Goal: Information Seeking & Learning: Find specific page/section

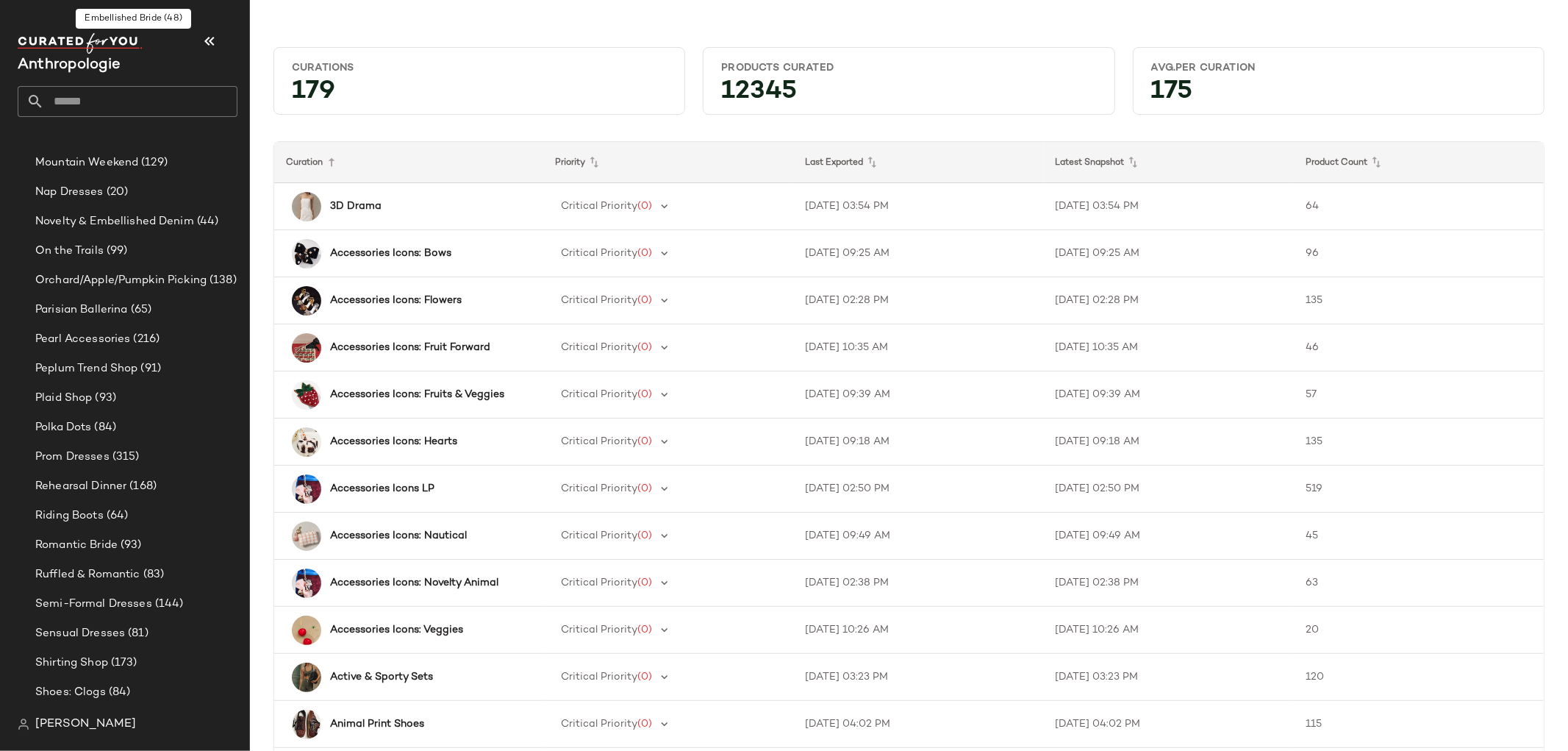
scroll to position [3344, 0]
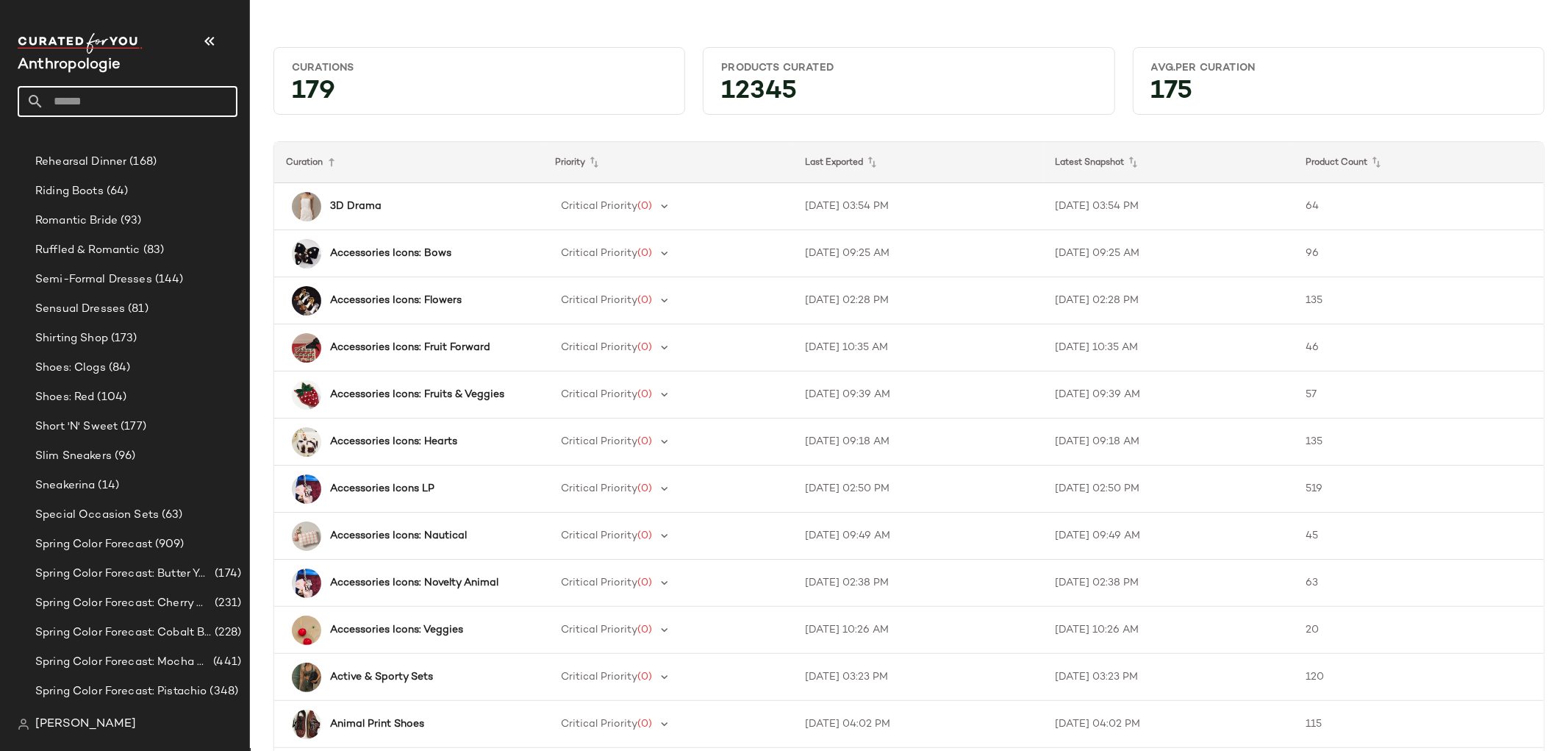
click at [96, 92] on input "text" at bounding box center [141, 101] width 193 height 31
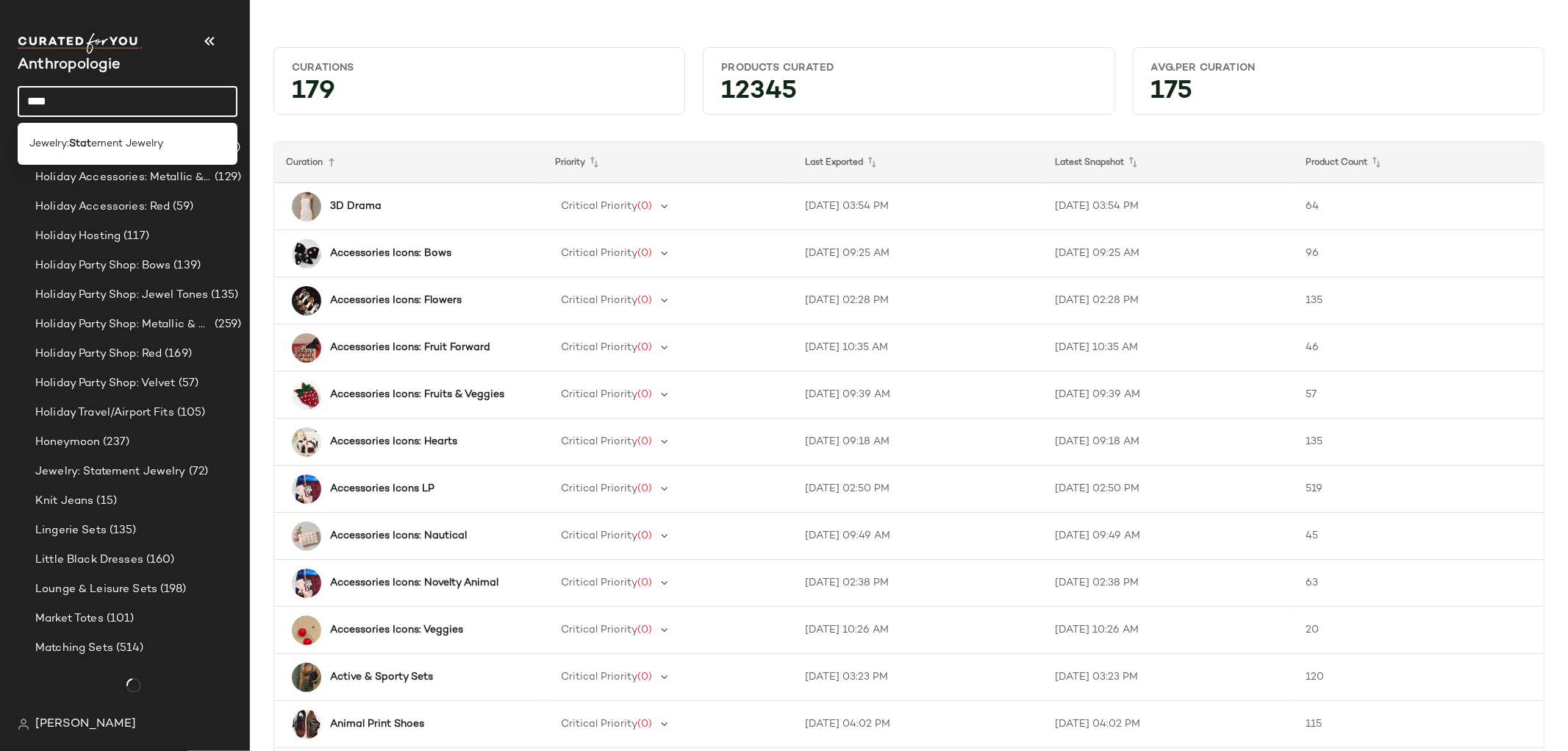
scroll to position [3392, 0]
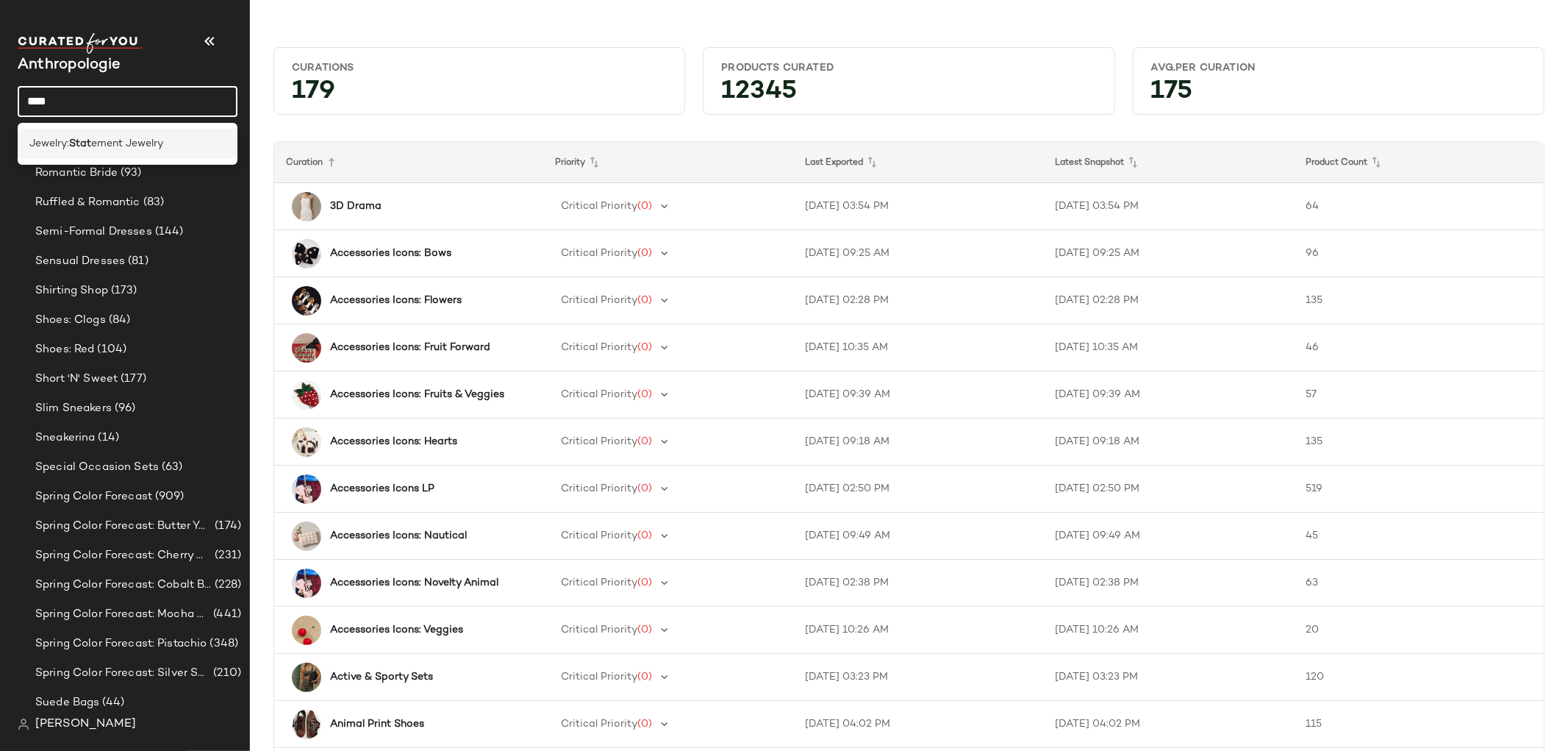
type input "****"
click at [99, 133] on div "Jewelry: Stat ement Jewelry" at bounding box center [128, 143] width 220 height 30
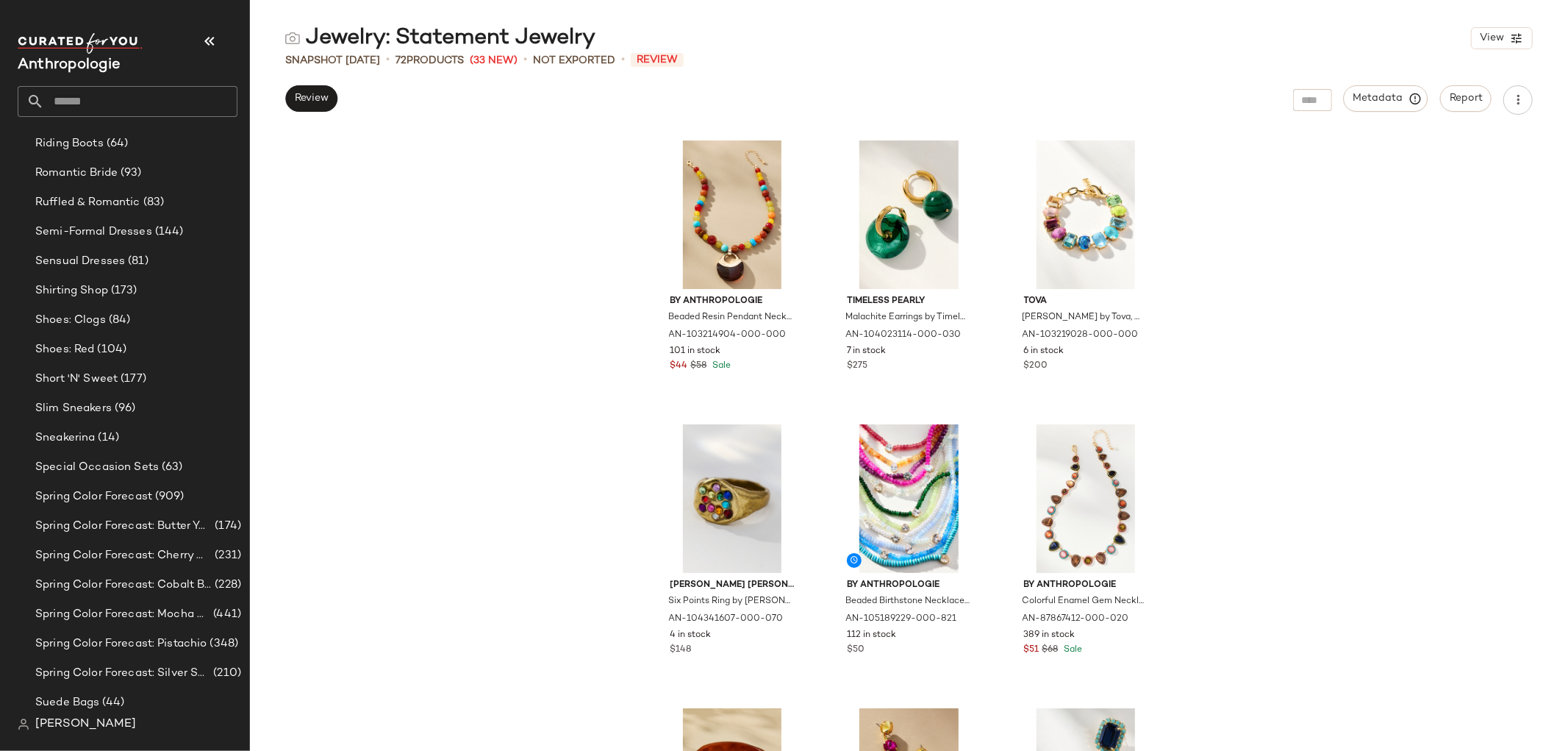
click at [552, 312] on div "By Anthropologie Beaded Resin Pendant Necklace by Anthropologie, Women's, Gold/…" at bounding box center [908, 441] width 1318 height 618
click at [278, 112] on div "Review Metadata Report" at bounding box center [908, 100] width 1318 height 29
click at [322, 99] on span "Review" at bounding box center [311, 99] width 35 height 12
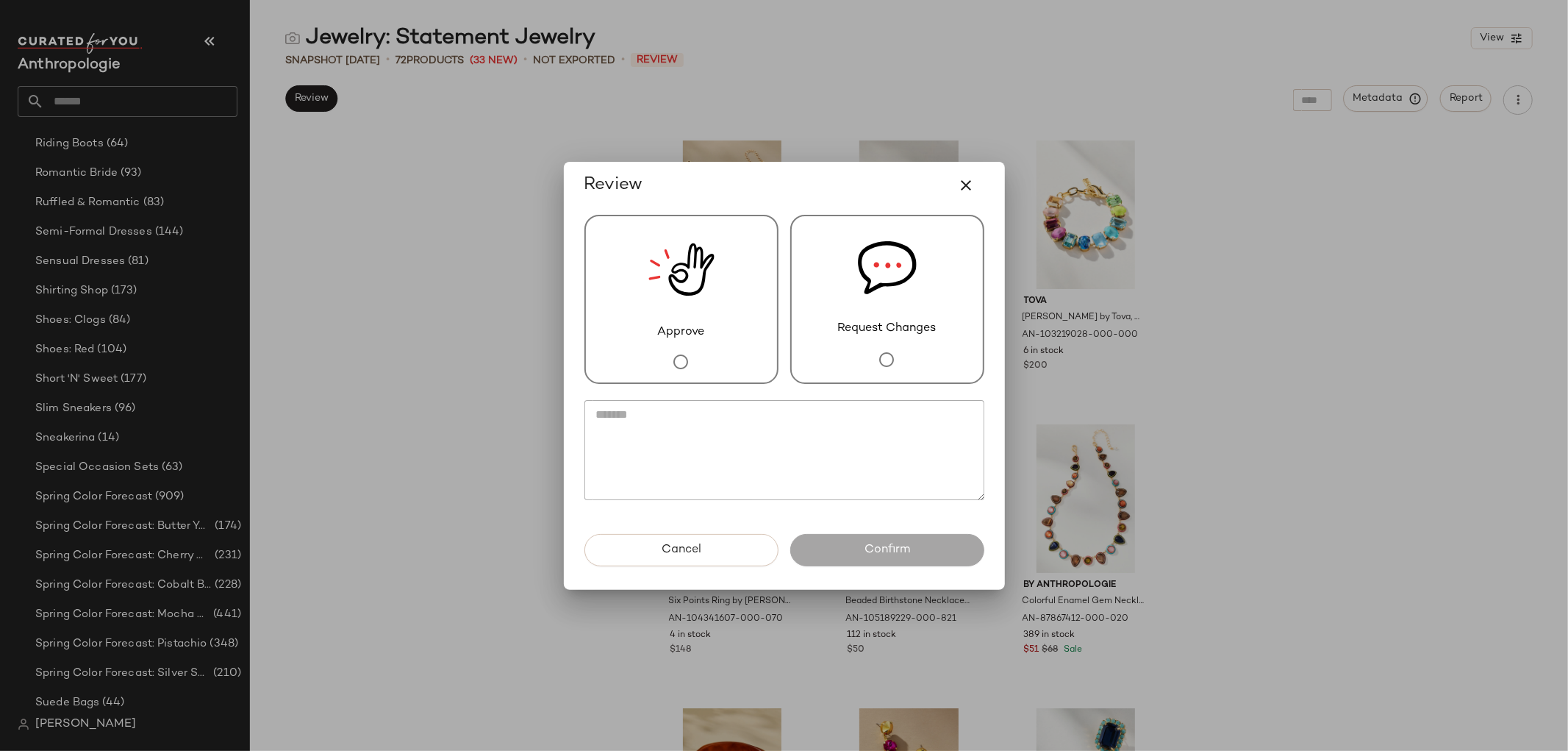
click at [925, 291] on div "Request Changes" at bounding box center [887, 299] width 194 height 169
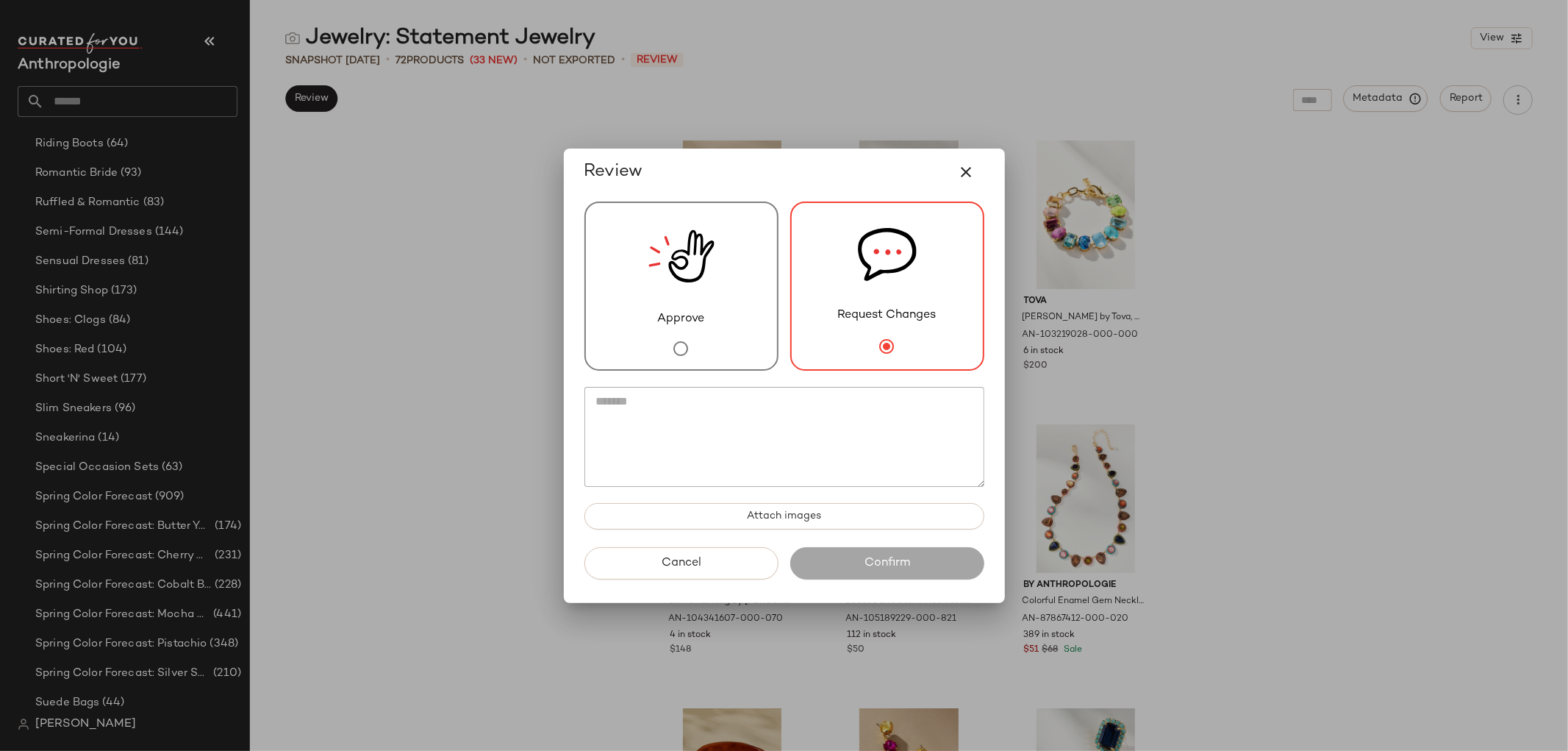
click at [741, 476] on textarea at bounding box center [784, 437] width 400 height 100
type textarea "**********"
click at [1208, 443] on div at bounding box center [784, 375] width 1568 height 751
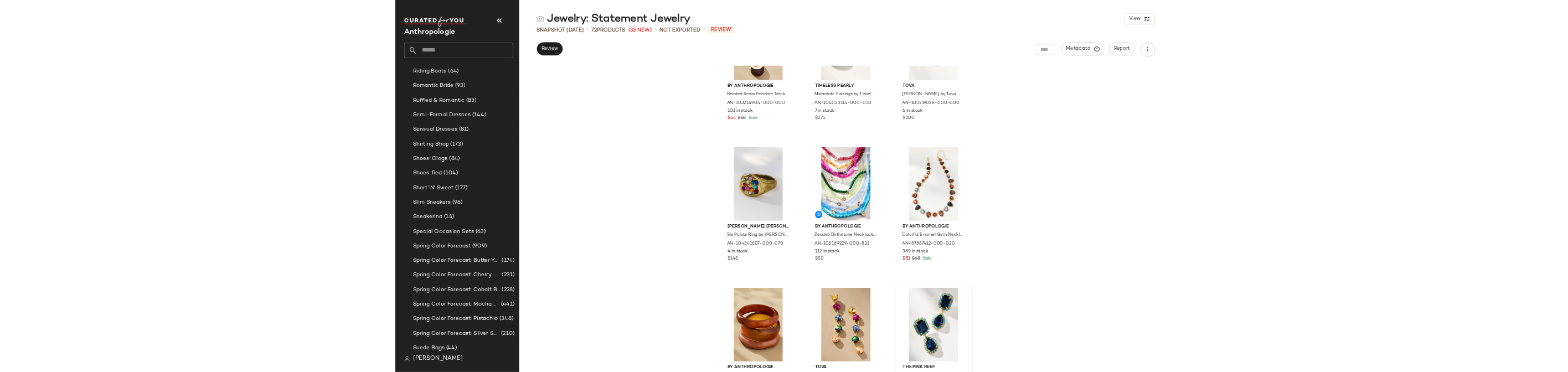
scroll to position [246, 0]
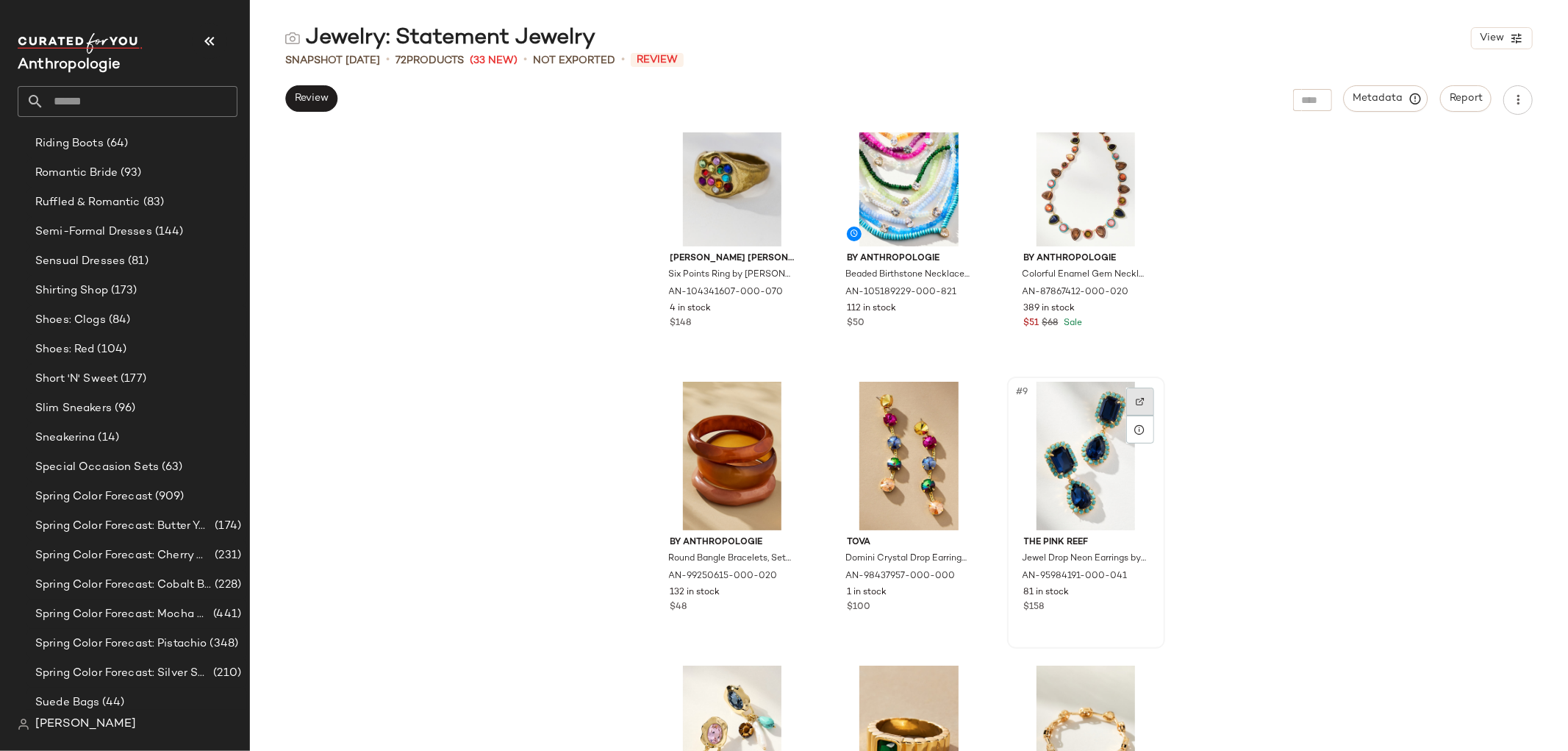
click at [1135, 391] on div at bounding box center [1140, 401] width 28 height 28
click at [334, 99] on button "Review" at bounding box center [311, 99] width 53 height 27
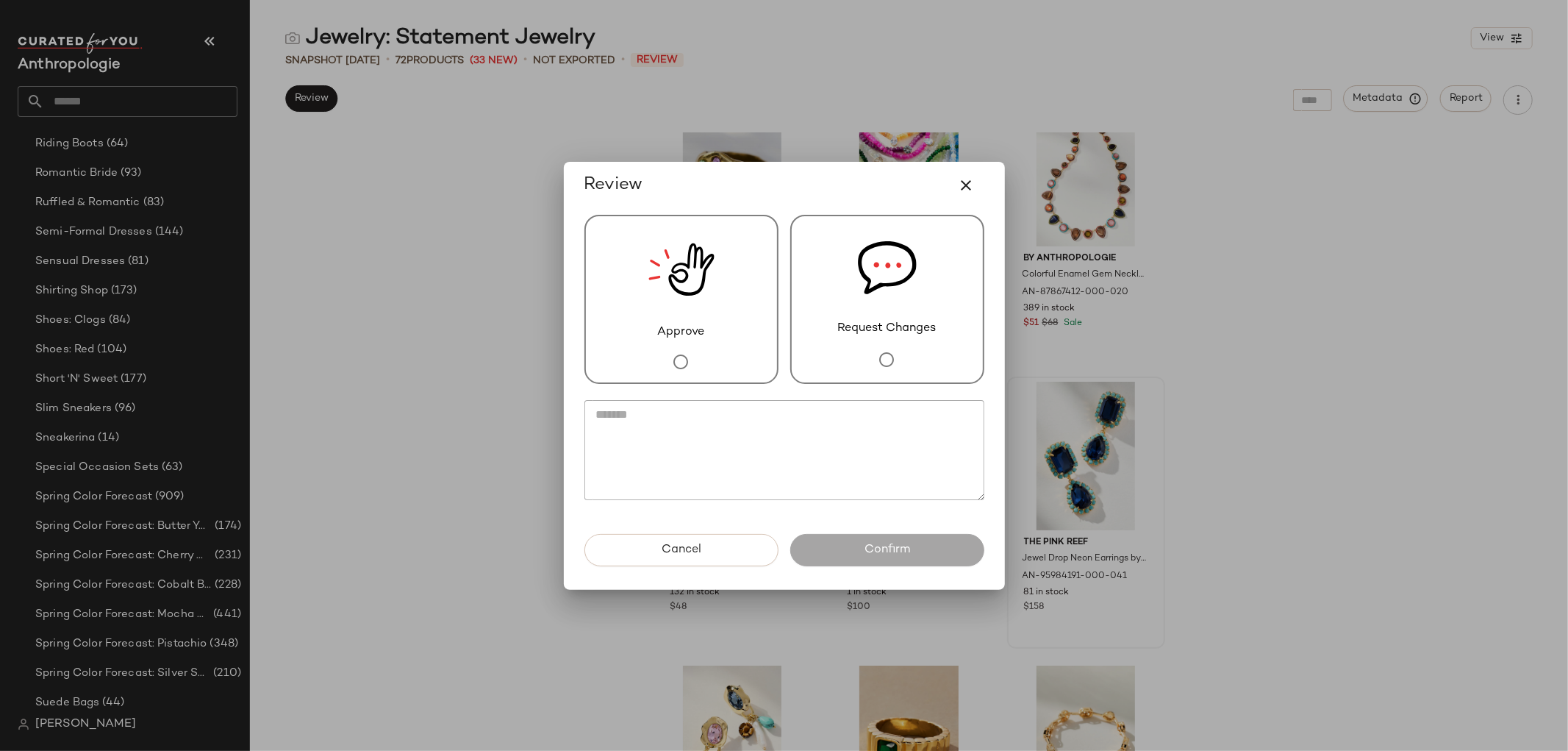
click at [876, 292] on img at bounding box center [887, 268] width 59 height 103
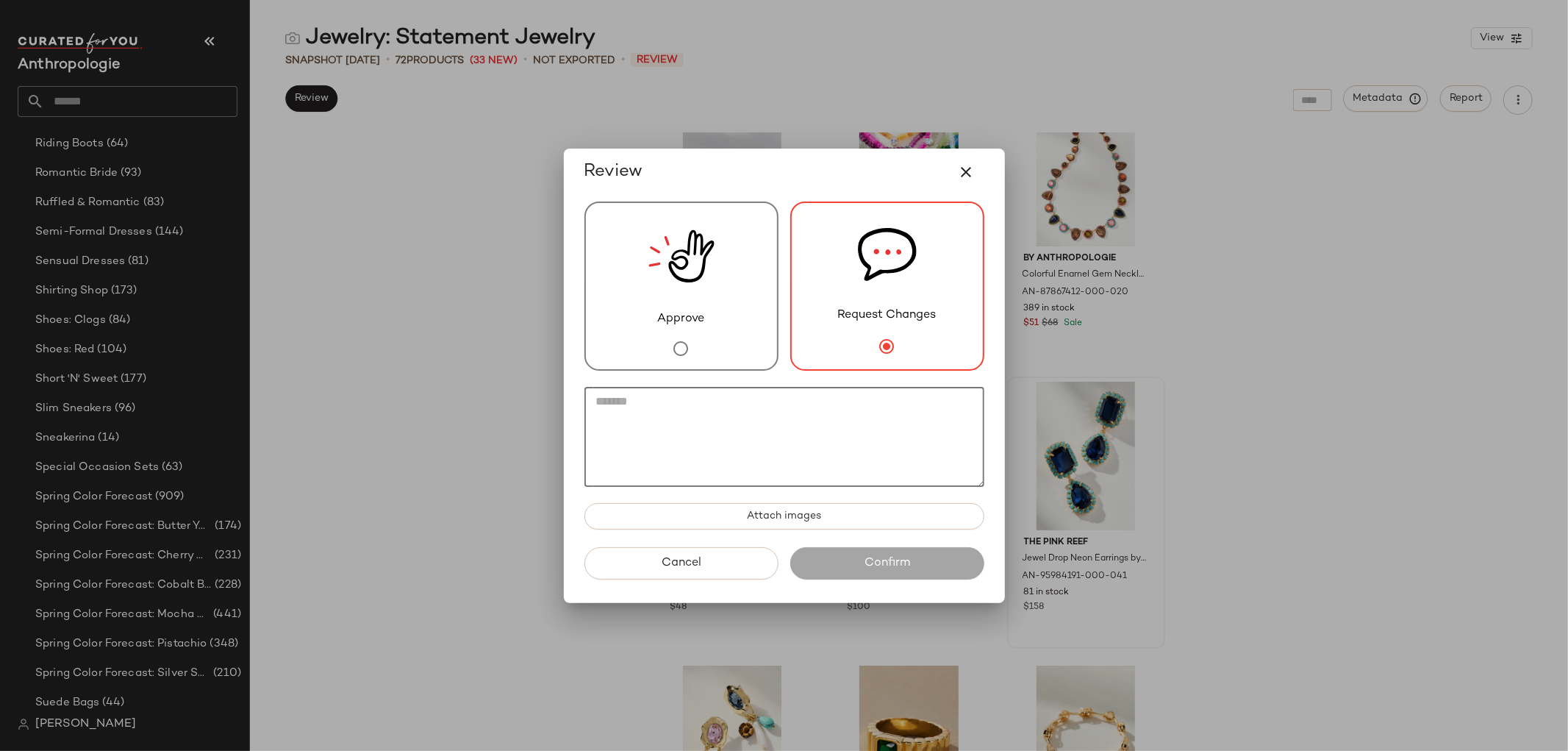
click at [809, 465] on textarea at bounding box center [784, 437] width 400 height 100
paste textarea "*********"
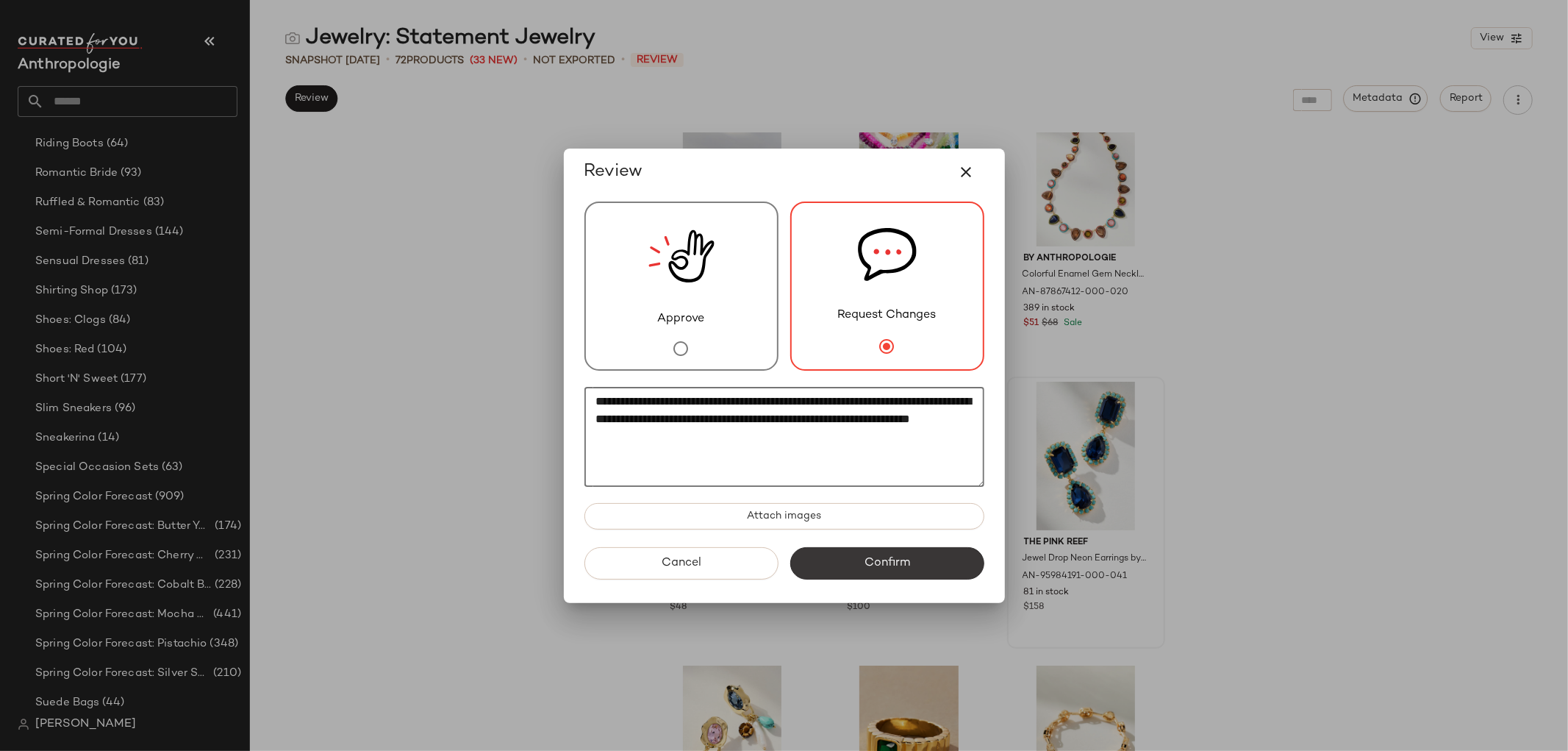
type textarea "**********"
click at [828, 555] on button "Confirm" at bounding box center [887, 563] width 194 height 32
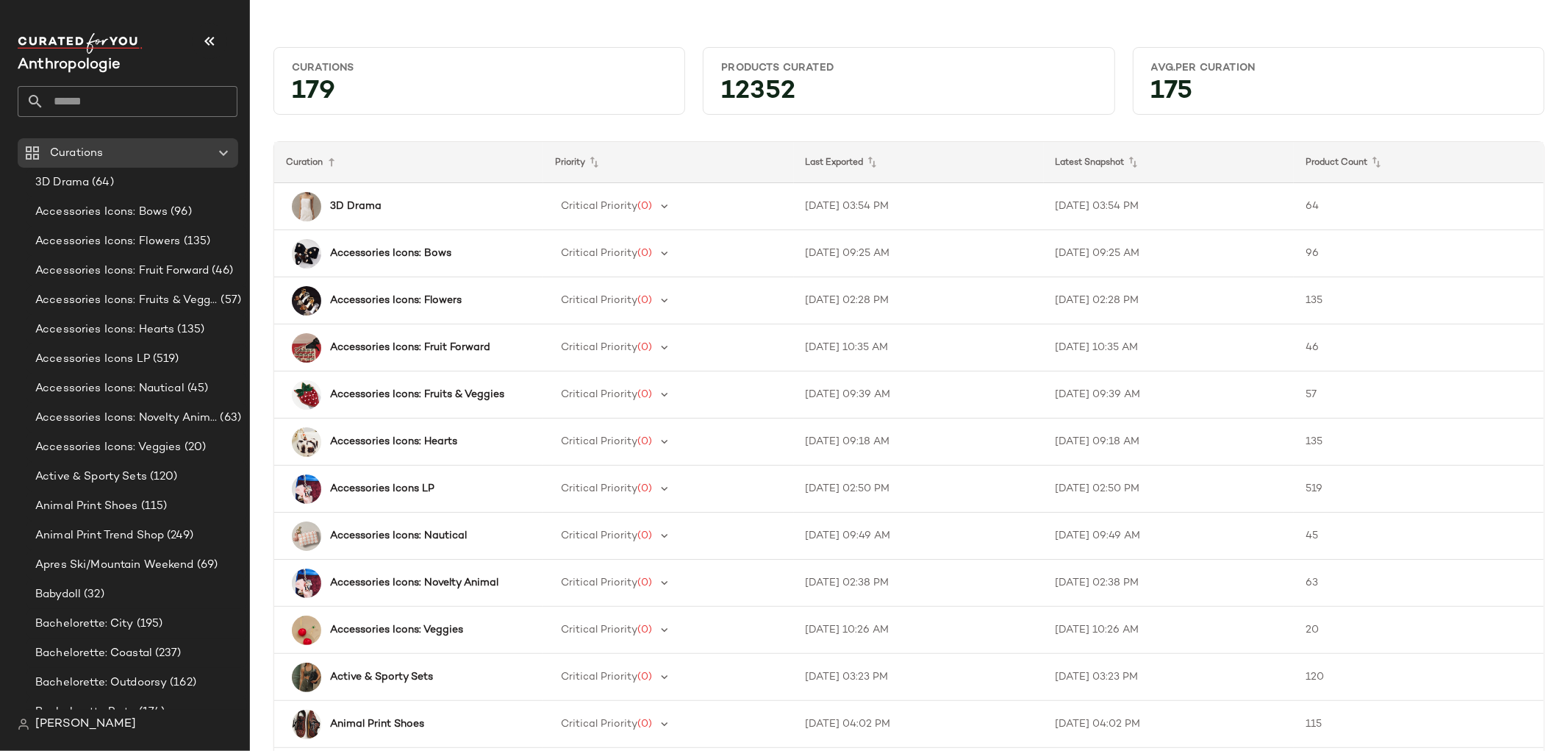
click at [111, 97] on input "text" at bounding box center [141, 101] width 193 height 31
type input "*******"
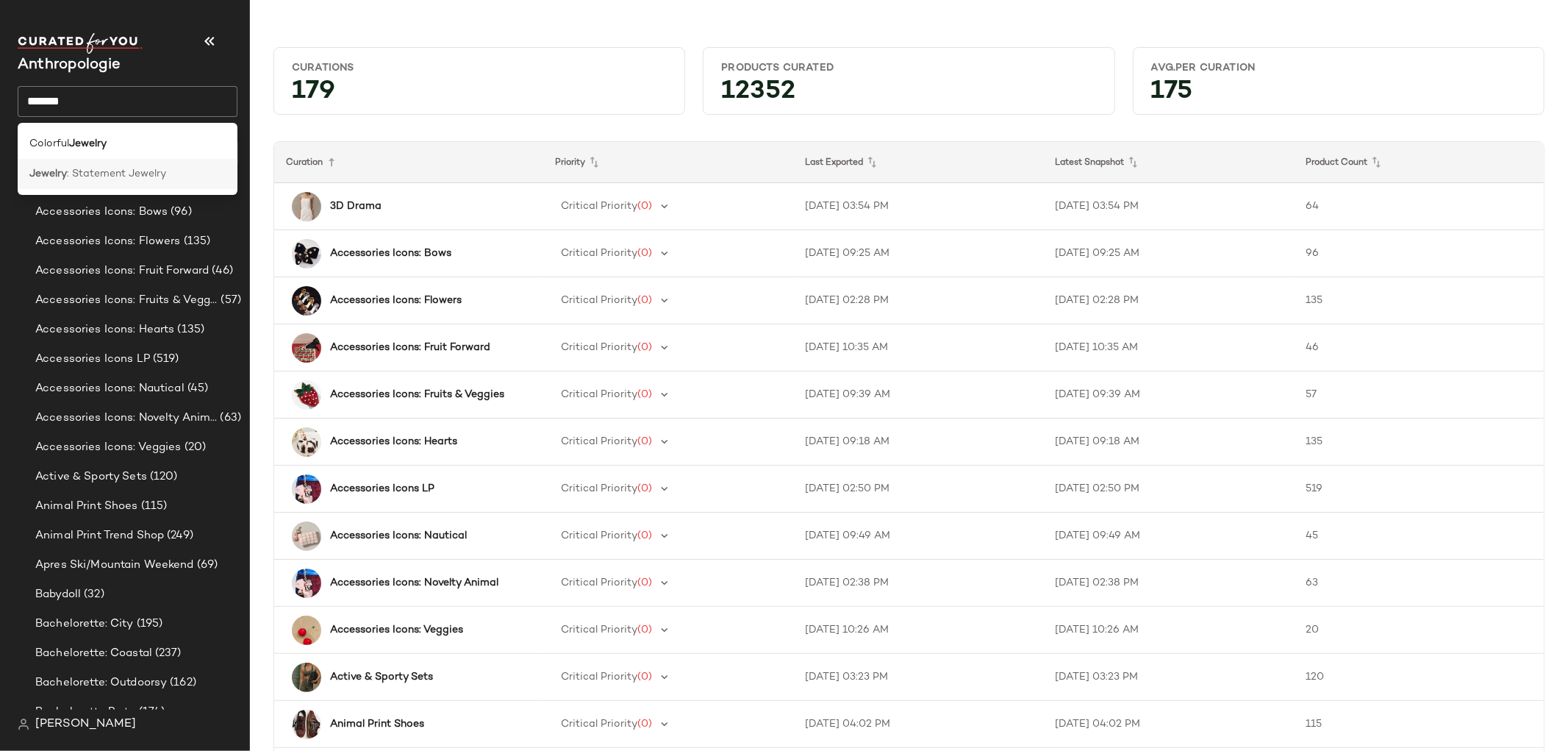
click at [128, 167] on span ": Statement Jewelry" at bounding box center [116, 174] width 99 height 15
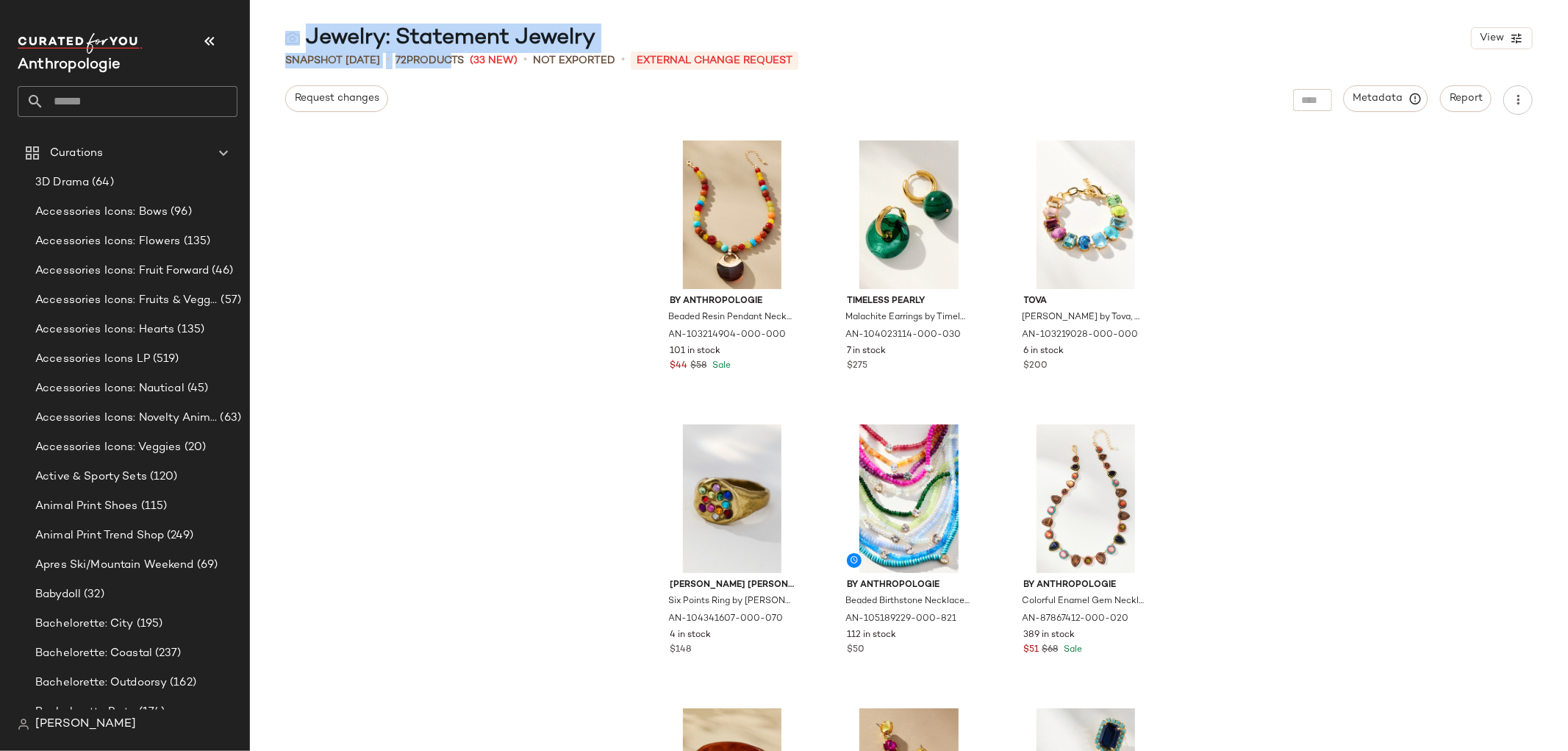
drag, startPoint x: 605, startPoint y: 29, endPoint x: 540, endPoint y: 53, distance: 69.3
click at [533, 53] on div "Jewelry: Statement Jewelry View Snapshot [DATE] • 72 Products (33 New) • Not Ex…" at bounding box center [908, 387] width 1318 height 728
click at [630, 35] on div "Jewelry: Statement Jewelry View" at bounding box center [908, 38] width 1318 height 29
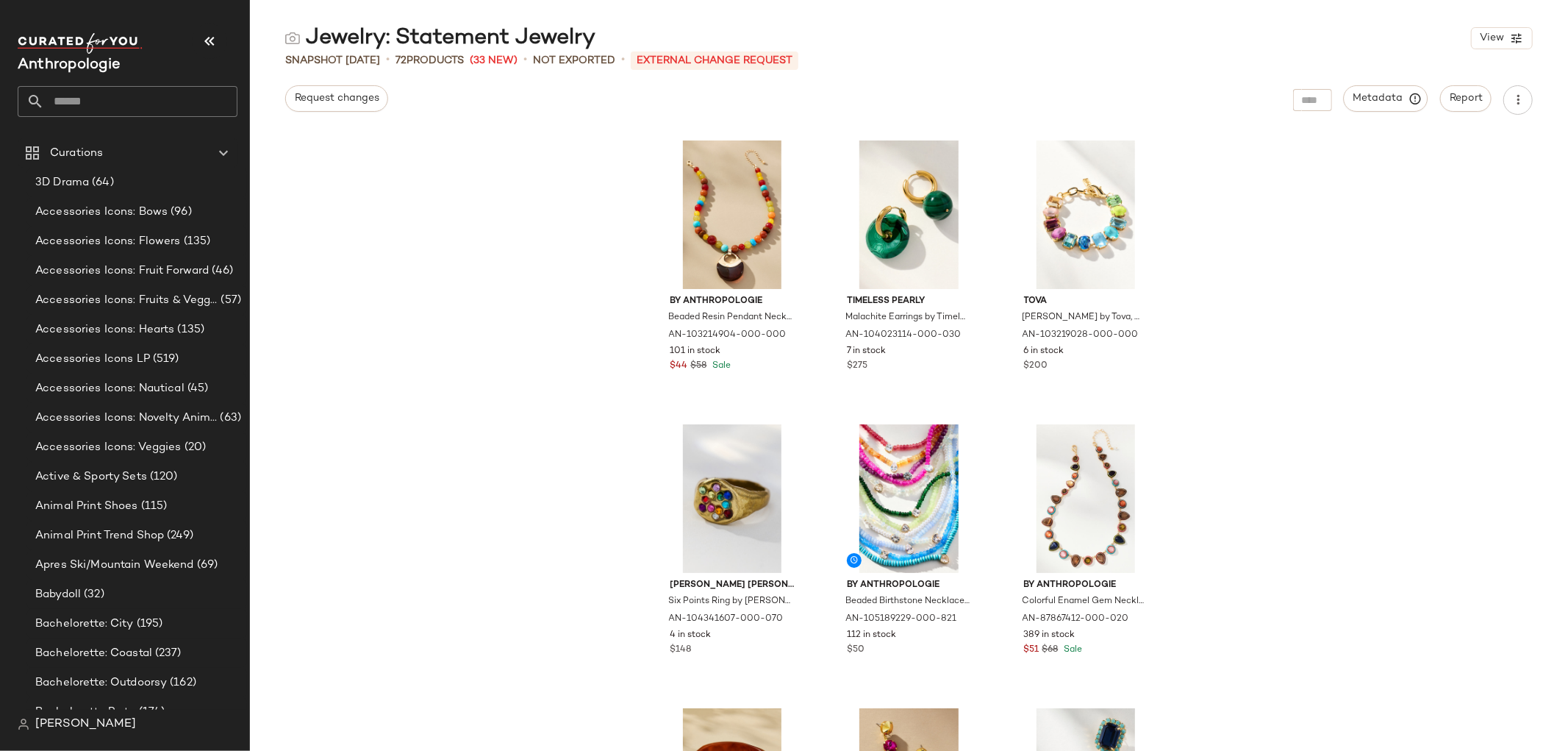
drag, startPoint x: 612, startPoint y: 40, endPoint x: 603, endPoint y: 34, distance: 10.8
click at [603, 34] on div "Jewelry: Statement Jewelry View" at bounding box center [908, 38] width 1318 height 29
drag, startPoint x: 618, startPoint y: 36, endPoint x: 592, endPoint y: 44, distance: 27.2
click at [592, 44] on div "Jewelry: Statement Jewelry View" at bounding box center [908, 38] width 1318 height 29
copy div "Jewelry: Statement Jewelry"
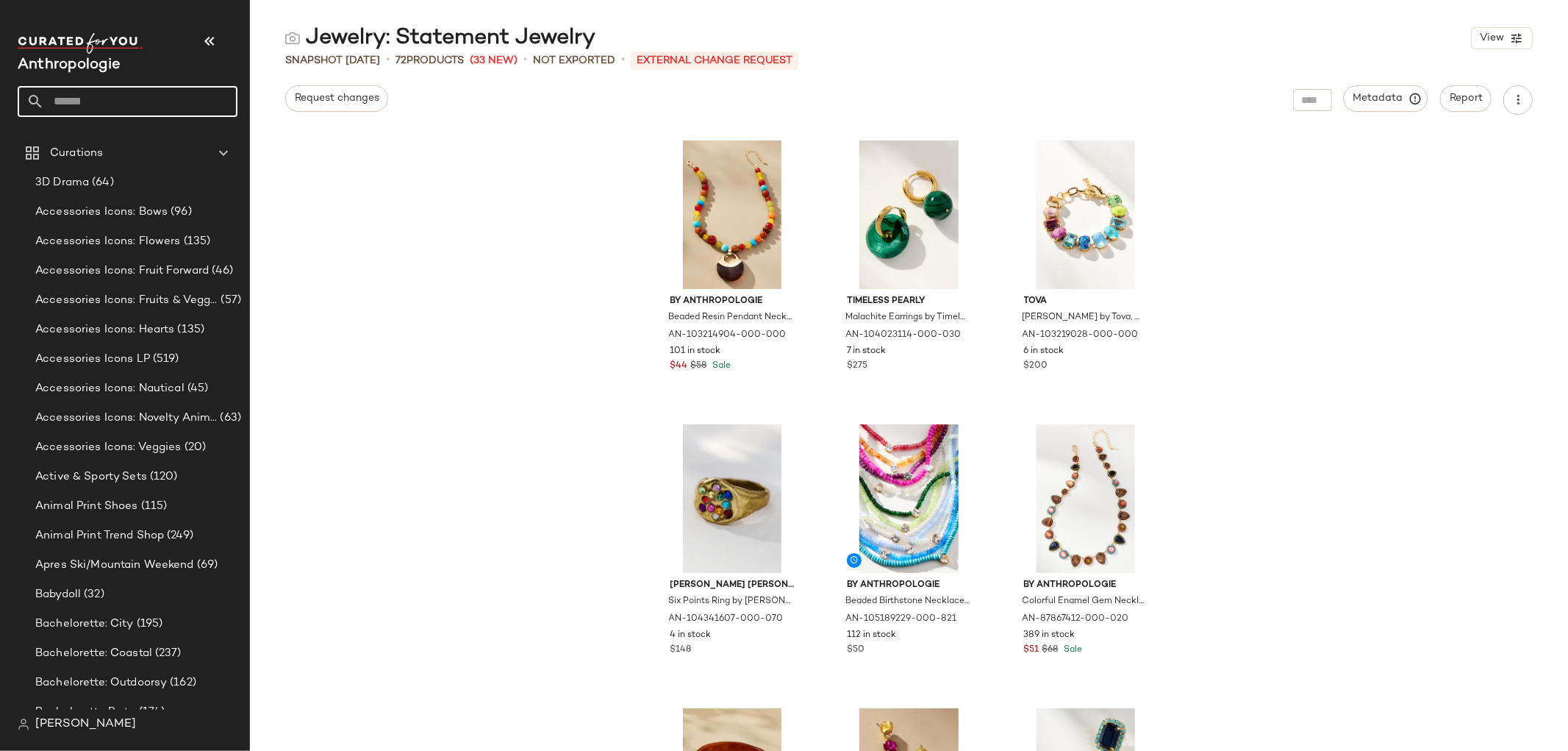
click at [175, 96] on input "text" at bounding box center [141, 101] width 193 height 31
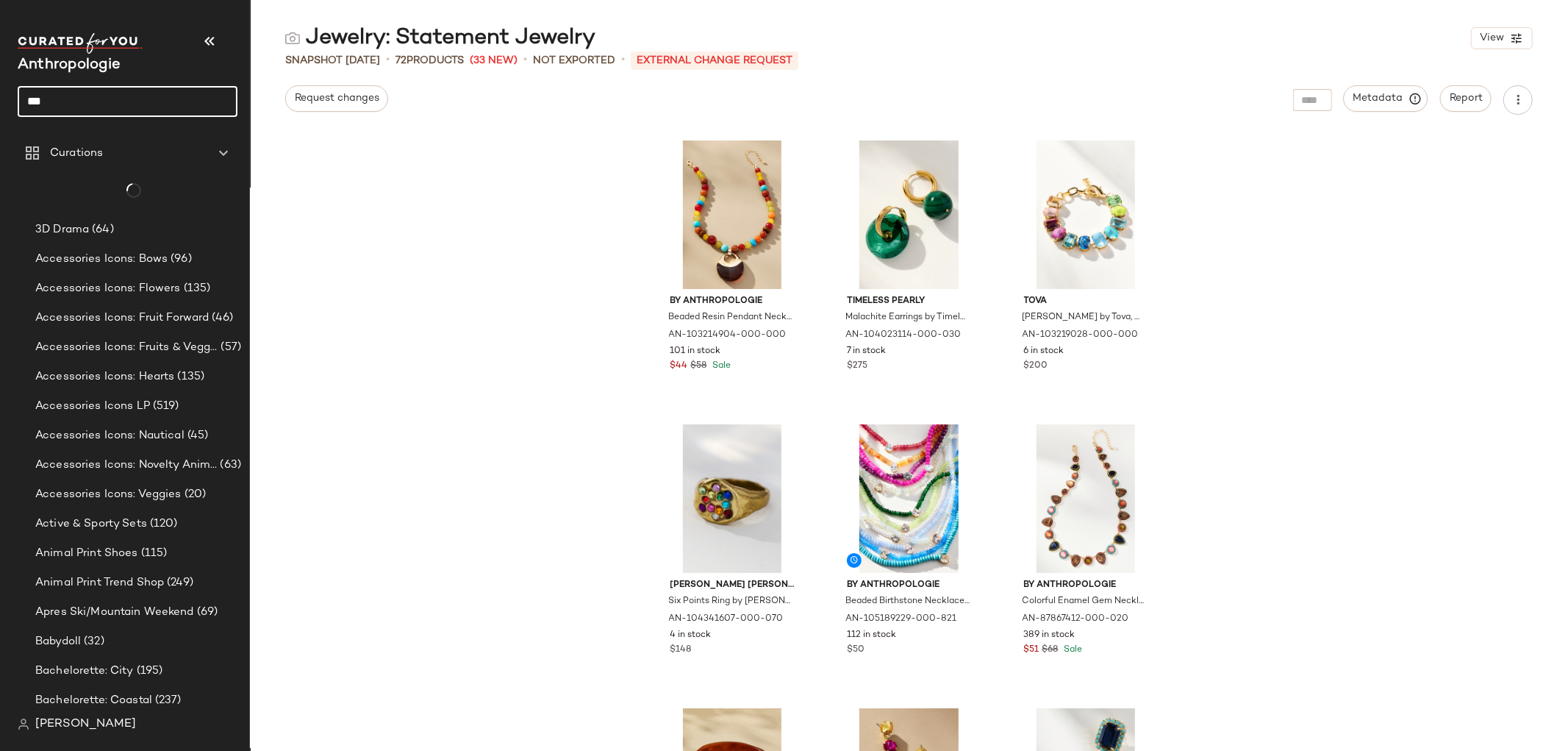
type input "***"
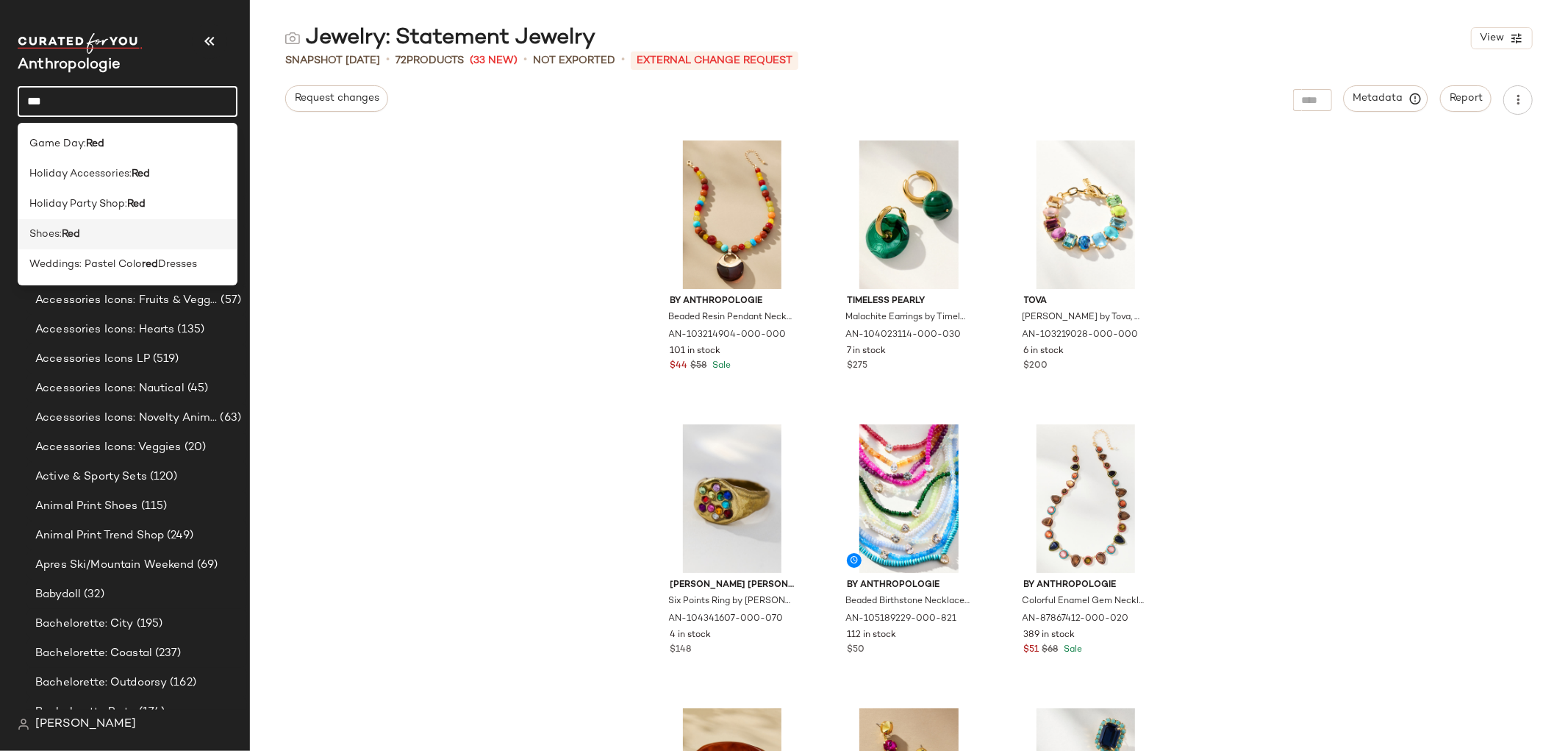
click at [123, 234] on div "Shoes: Red" at bounding box center [127, 234] width 196 height 15
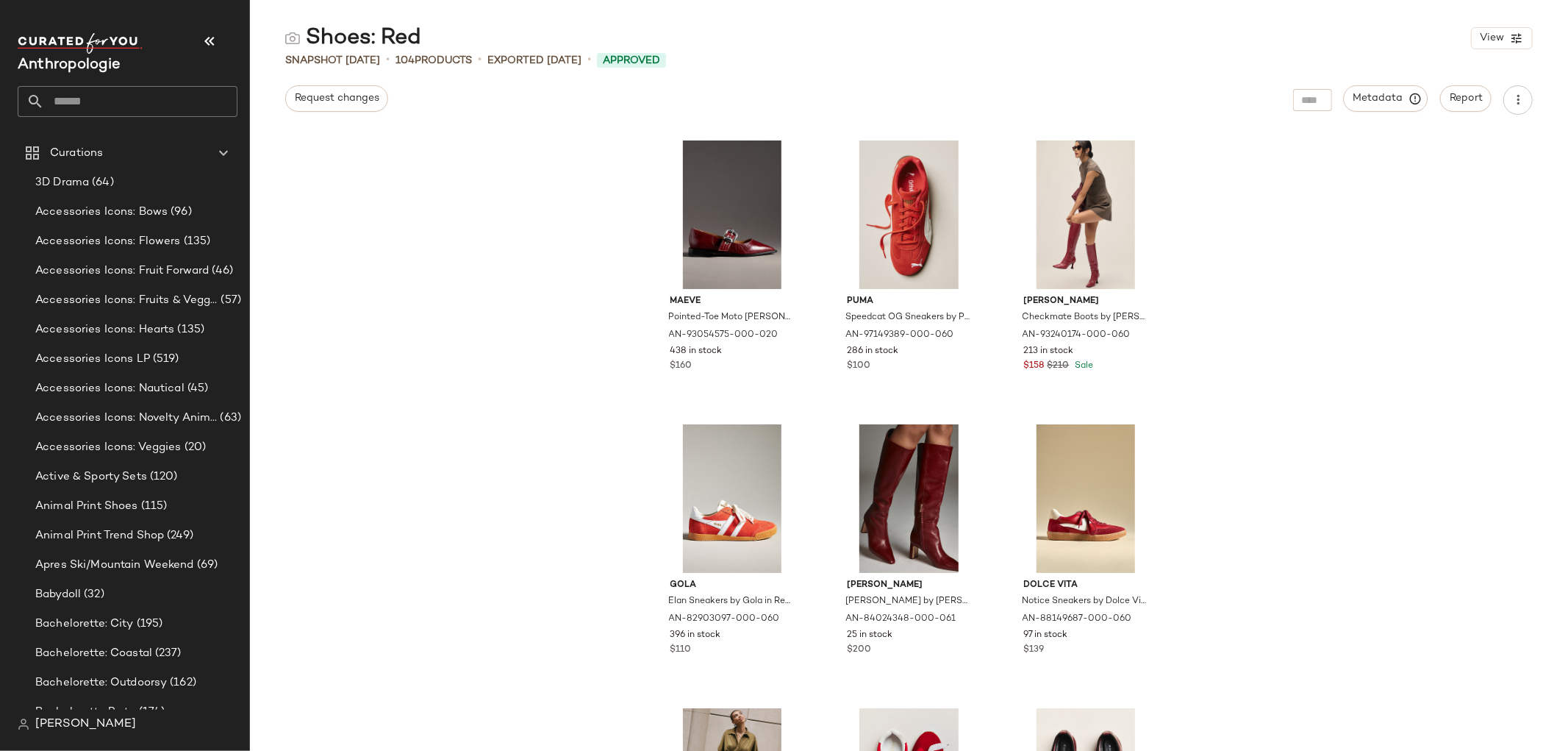
drag, startPoint x: 547, startPoint y: 33, endPoint x: 422, endPoint y: 35, distance: 125.0
click at [422, 35] on div "Shoes: Red View" at bounding box center [908, 38] width 1318 height 29
drag, startPoint x: 420, startPoint y: 34, endPoint x: 306, endPoint y: 43, distance: 114.4
click at [306, 43] on div "Shoes: Red" at bounding box center [353, 38] width 136 height 29
copy div "Shoes: Red"
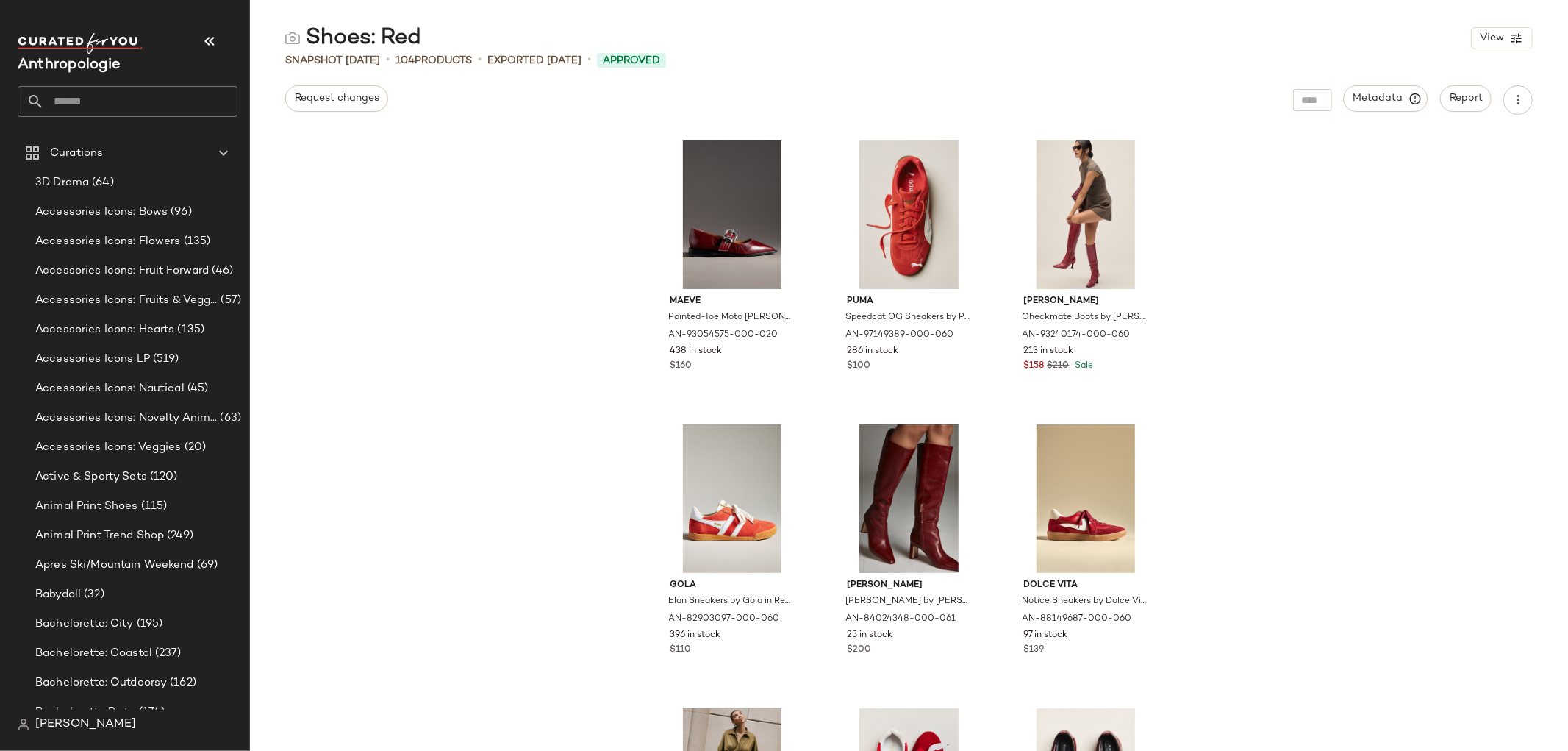
click at [166, 102] on input "text" at bounding box center [141, 101] width 193 height 31
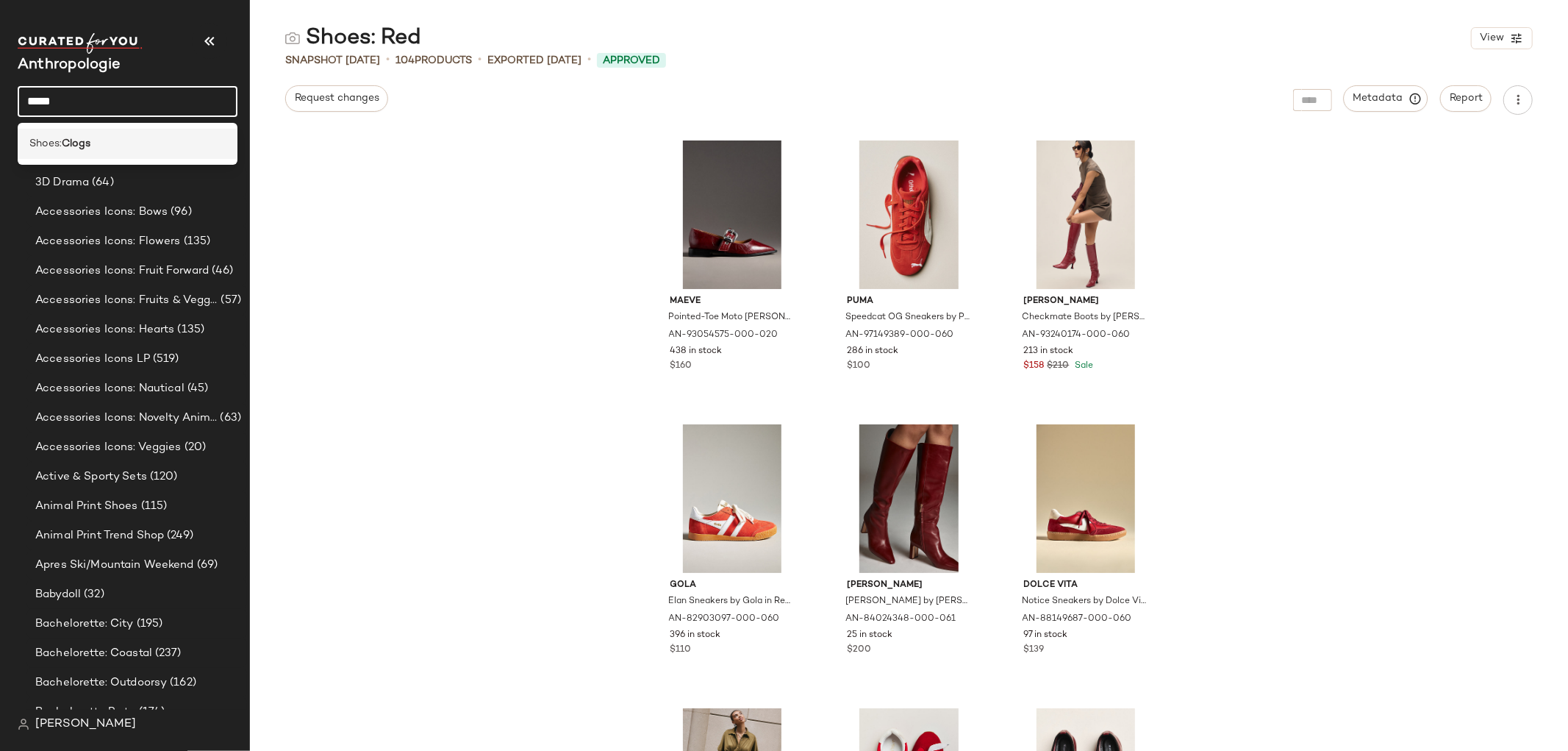
type input "*****"
click at [102, 146] on div "Shoes: Clogs" at bounding box center [127, 143] width 196 height 15
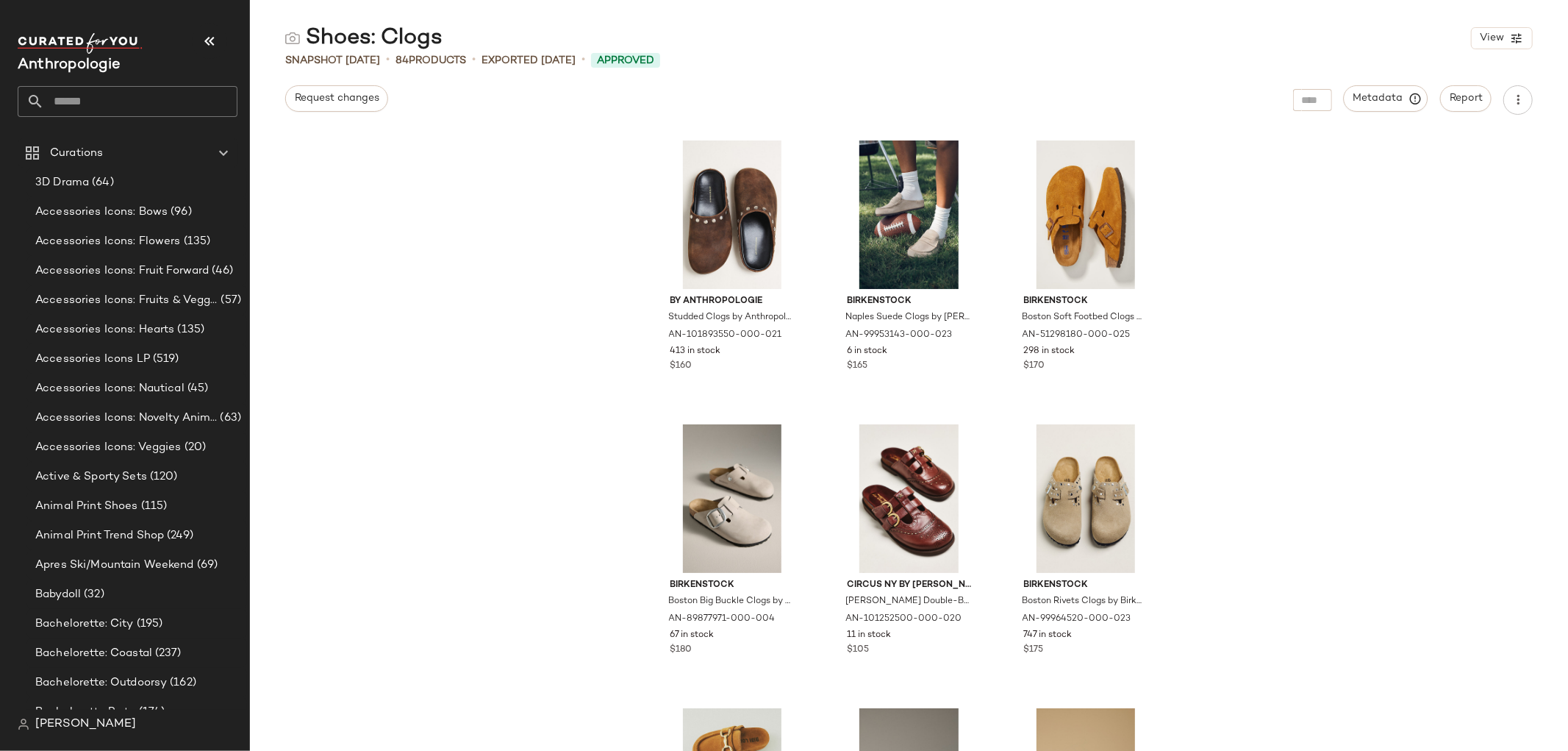
drag, startPoint x: 447, startPoint y: 44, endPoint x: 445, endPoint y: 37, distance: 7.3
click at [445, 37] on div "Shoes: Clogs View" at bounding box center [908, 38] width 1318 height 29
drag, startPoint x: 445, startPoint y: 37, endPoint x: 437, endPoint y: 31, distance: 10.0
click at [437, 31] on div "Shoes: Clogs View" at bounding box center [908, 38] width 1318 height 29
click at [437, 31] on div "Shoes: Clogs" at bounding box center [364, 38] width 158 height 29
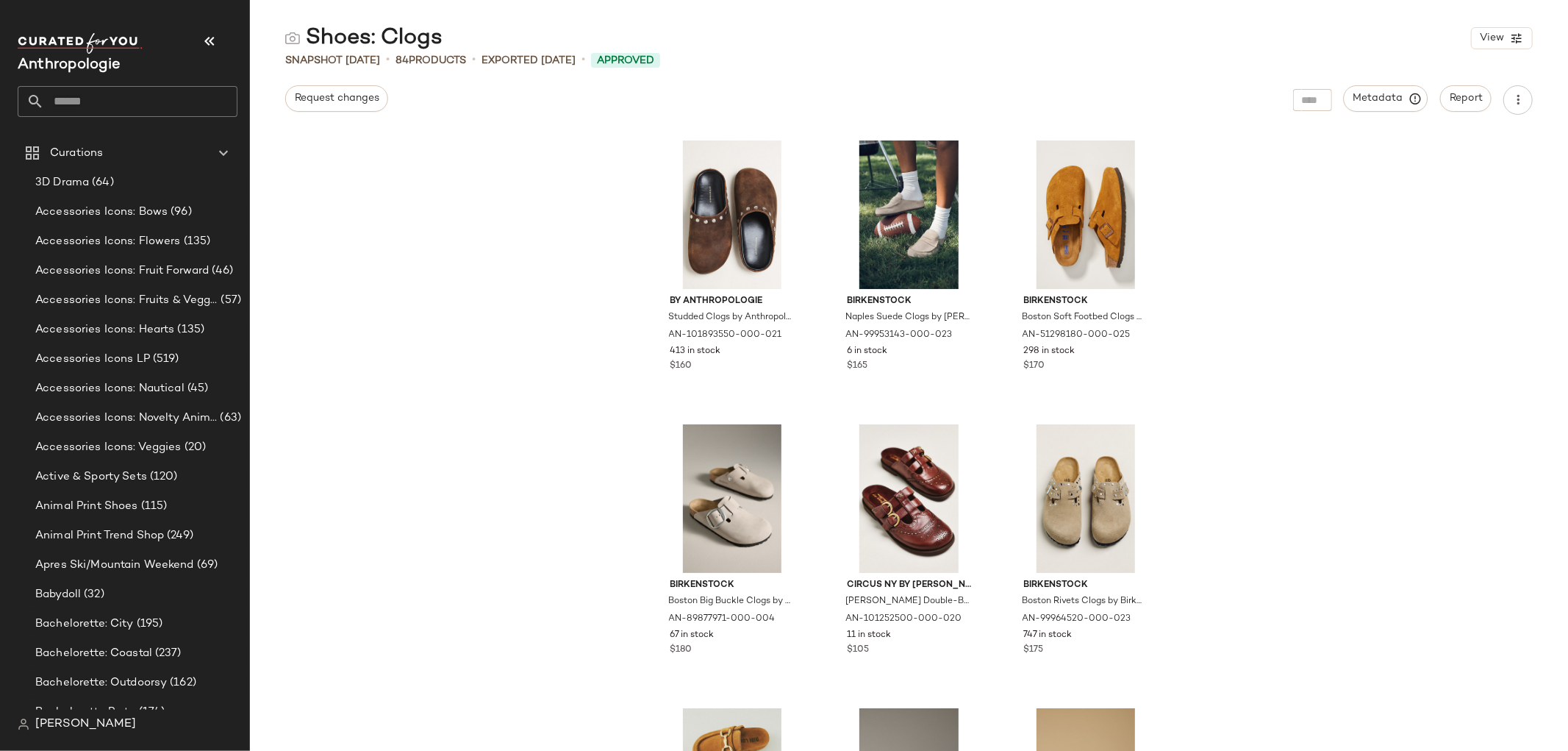
click at [457, 40] on div "Shoes: Clogs View" at bounding box center [908, 38] width 1318 height 29
click at [403, 40] on div "Shoes: Clogs" at bounding box center [364, 38] width 158 height 29
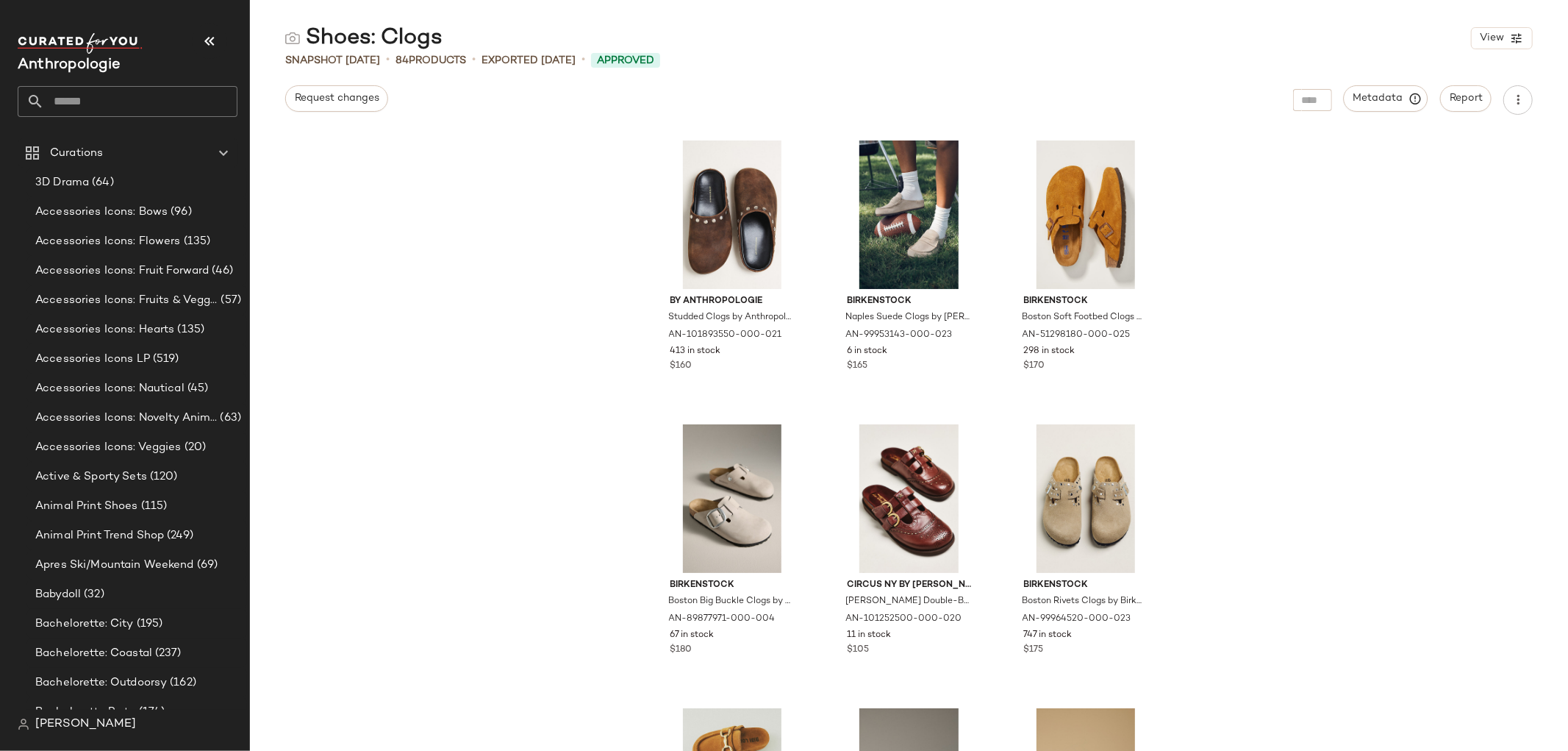
copy div "Shoes: Clogs"
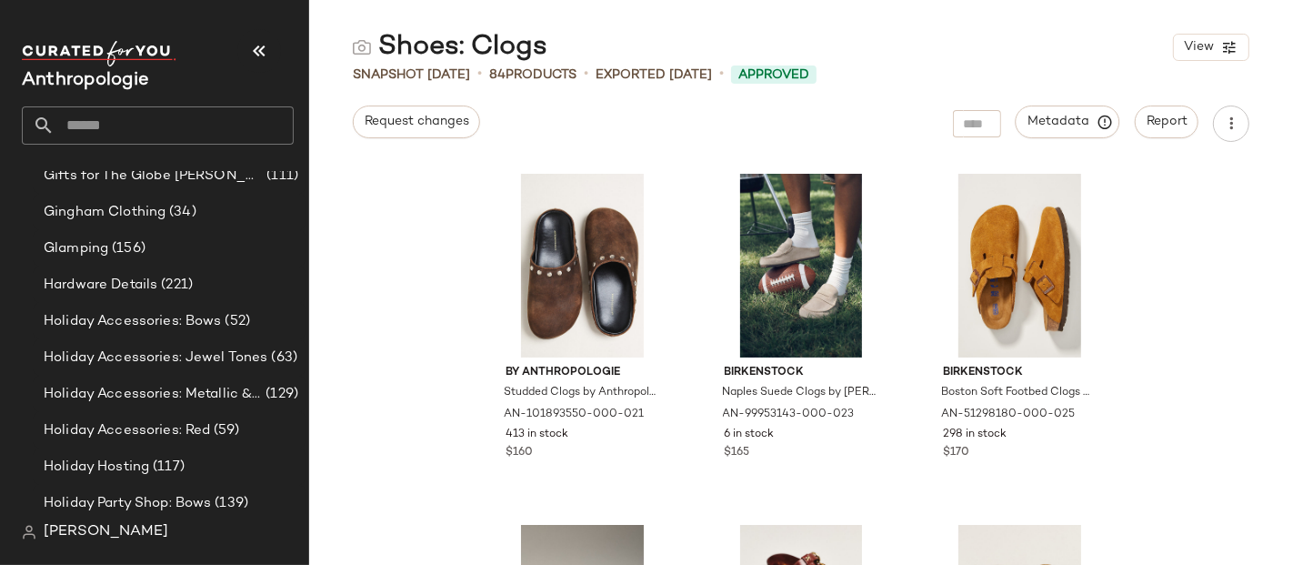
scroll to position [2883, 0]
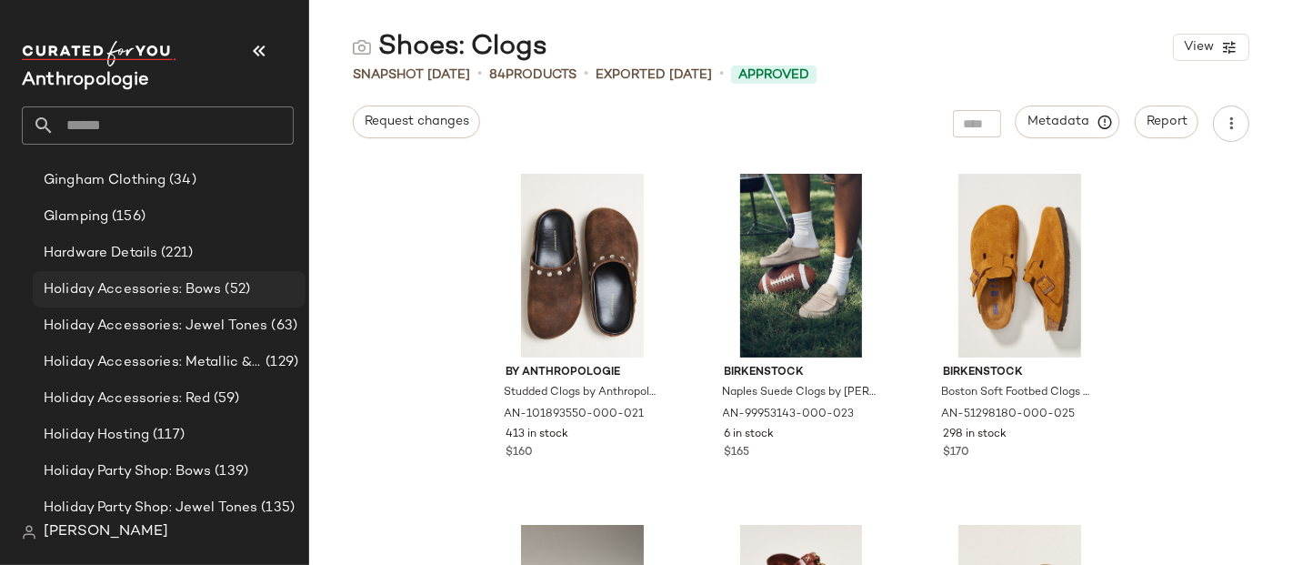
click at [129, 274] on div "Holiday Accessories: Bows (52)" at bounding box center [169, 289] width 273 height 36
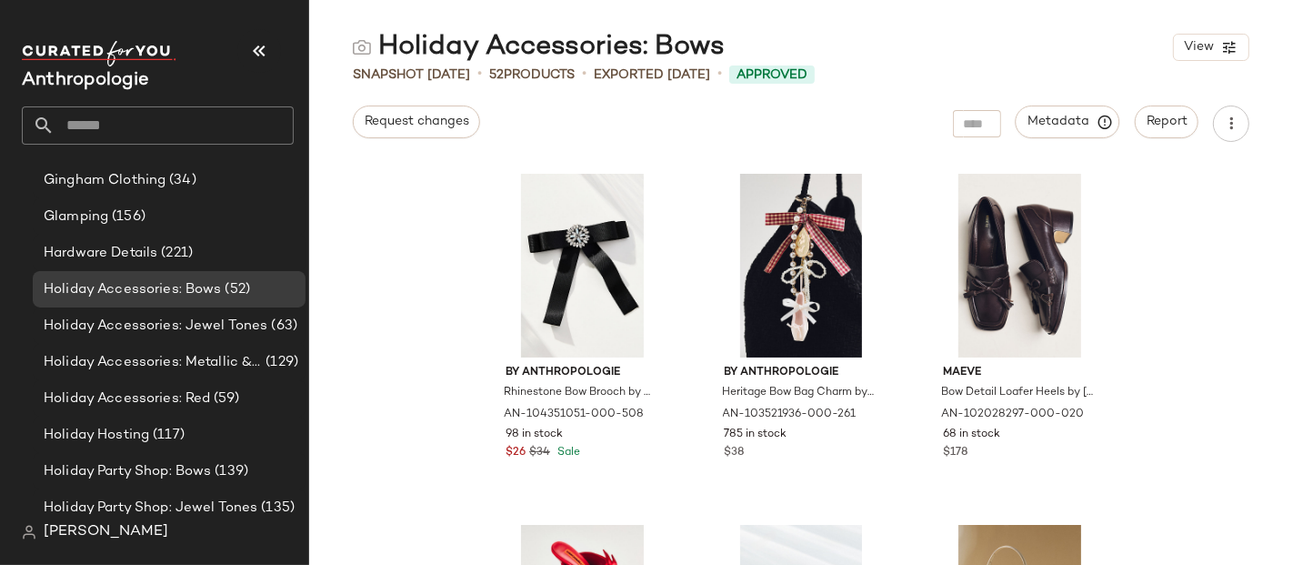
drag, startPoint x: 732, startPoint y: 46, endPoint x: 754, endPoint y: 64, distance: 27.8
click at [754, 64] on div "Holiday Accessories: Bows View" at bounding box center [801, 47] width 984 height 36
copy div "Holiday Accessories: Bows"
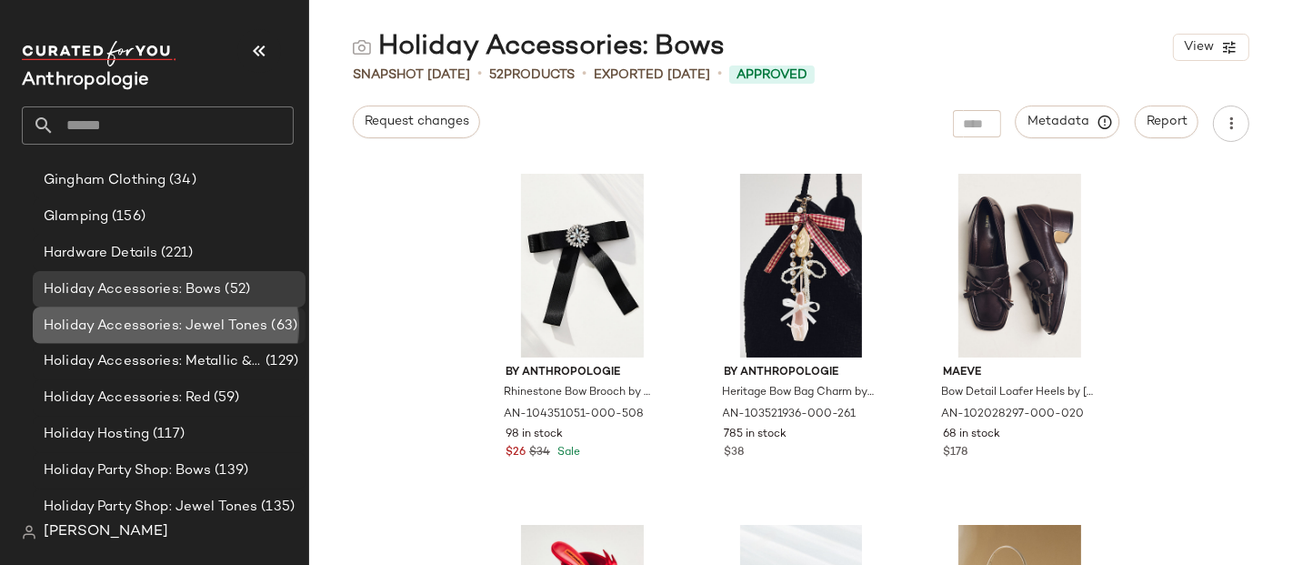
click at [234, 323] on span "Holiday Accessories: Jewel Tones" at bounding box center [156, 326] width 225 height 21
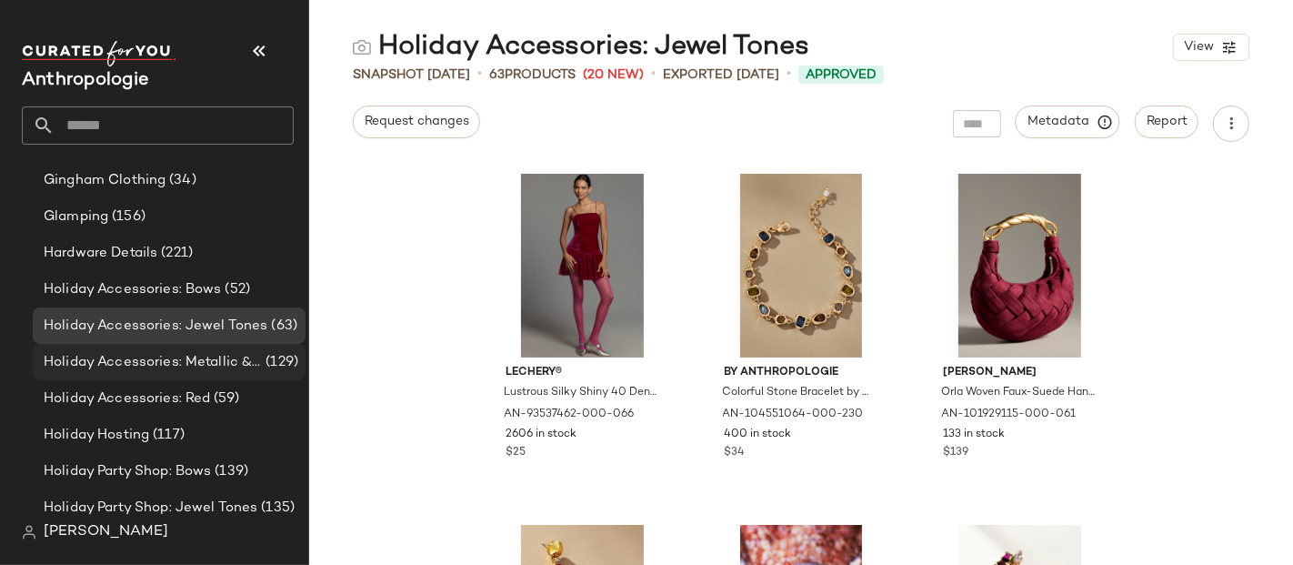
click at [200, 355] on span "Holiday Accessories: Metallic & Shine" at bounding box center [153, 362] width 218 height 21
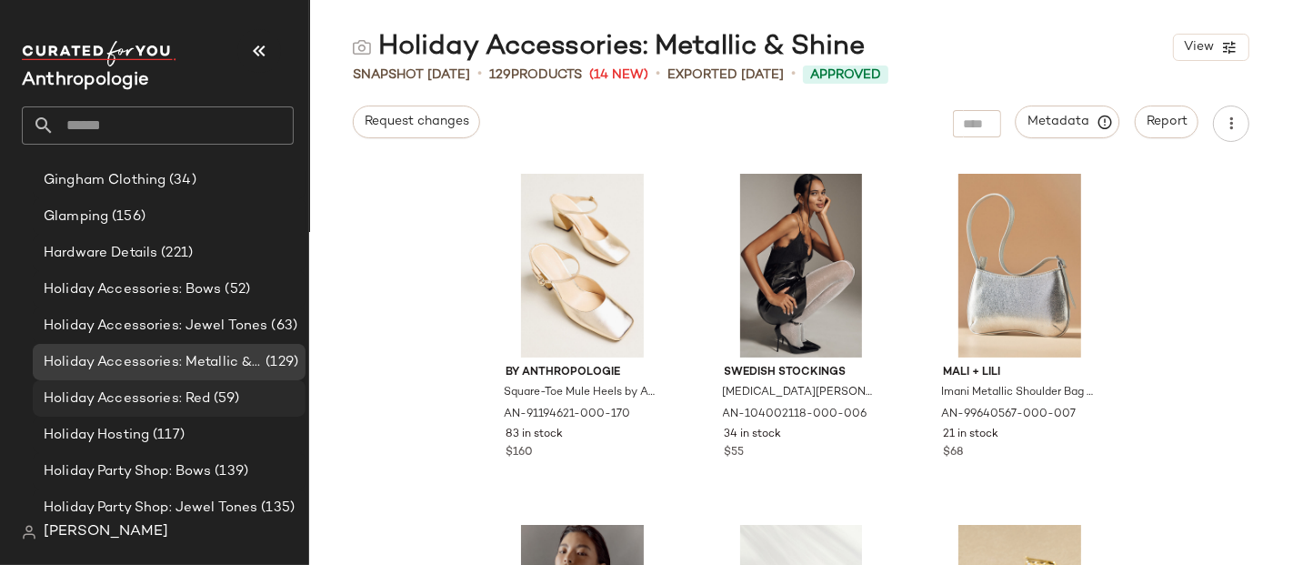
click at [234, 397] on span "(59)" at bounding box center [224, 398] width 29 height 21
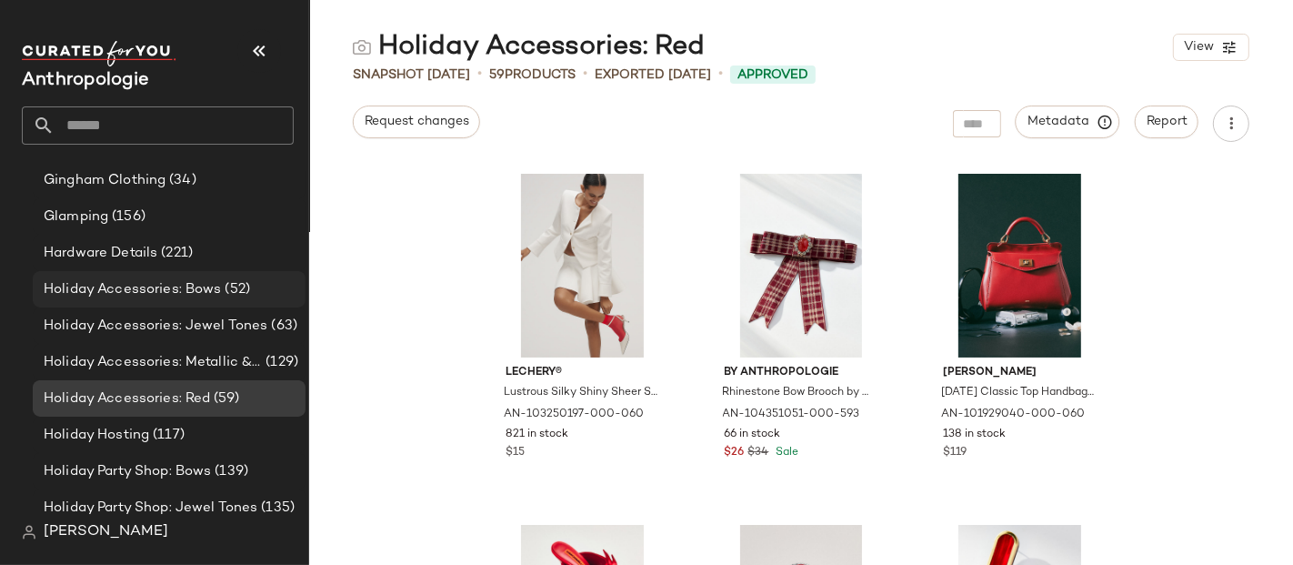
click at [169, 289] on span "Holiday Accessories: Bows" at bounding box center [133, 289] width 178 height 21
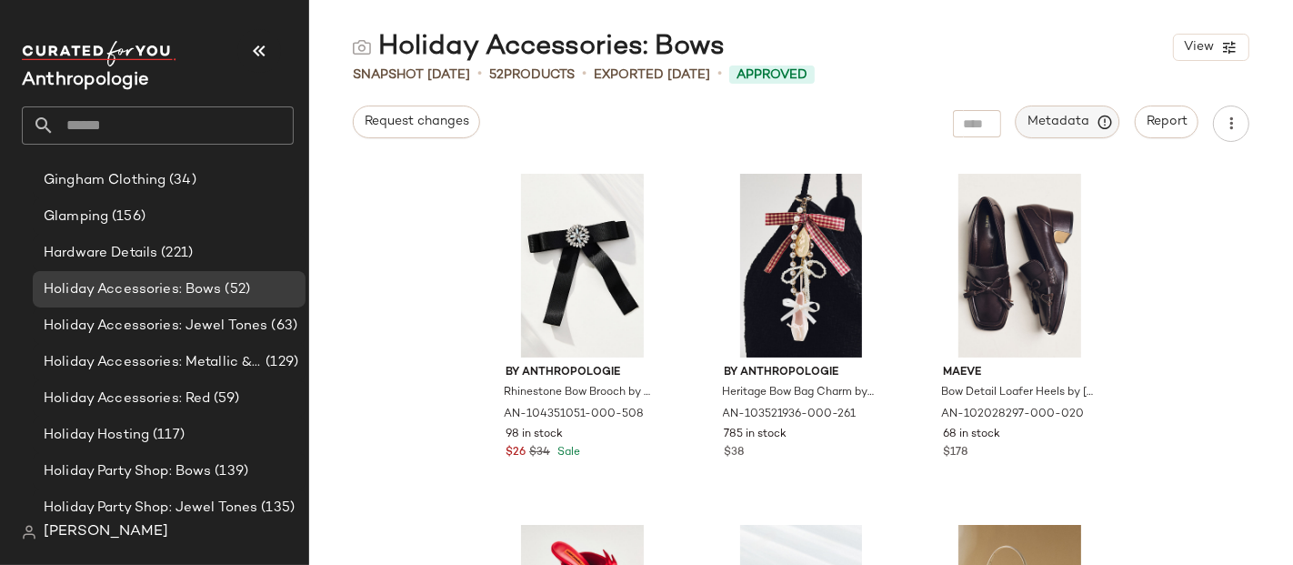
click at [1092, 134] on button "Metadata" at bounding box center [1068, 122] width 105 height 33
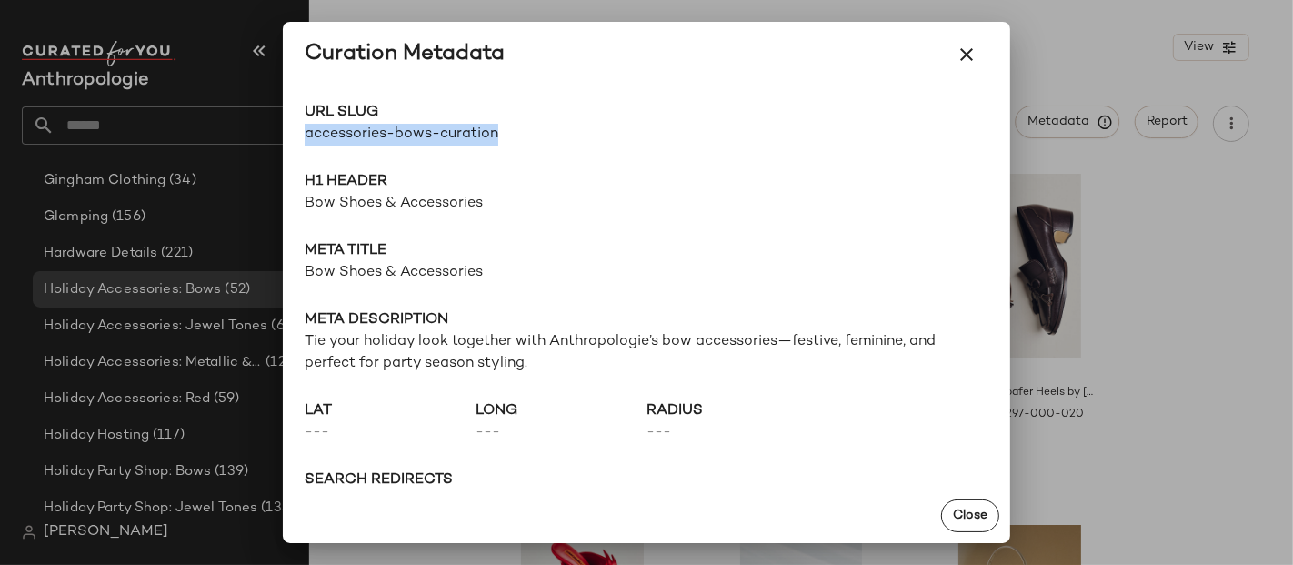
drag, startPoint x: 550, startPoint y: 136, endPoint x: 294, endPoint y: 140, distance: 256.5
click at [294, 140] on div "URL Slug accessories-bows-curation Go to Shop H1 Header Bow Shoes & Accessories…" at bounding box center [647, 287] width 728 height 401
copy span "accessories-bows-curation"
click at [1136, 217] on div at bounding box center [646, 282] width 1293 height 565
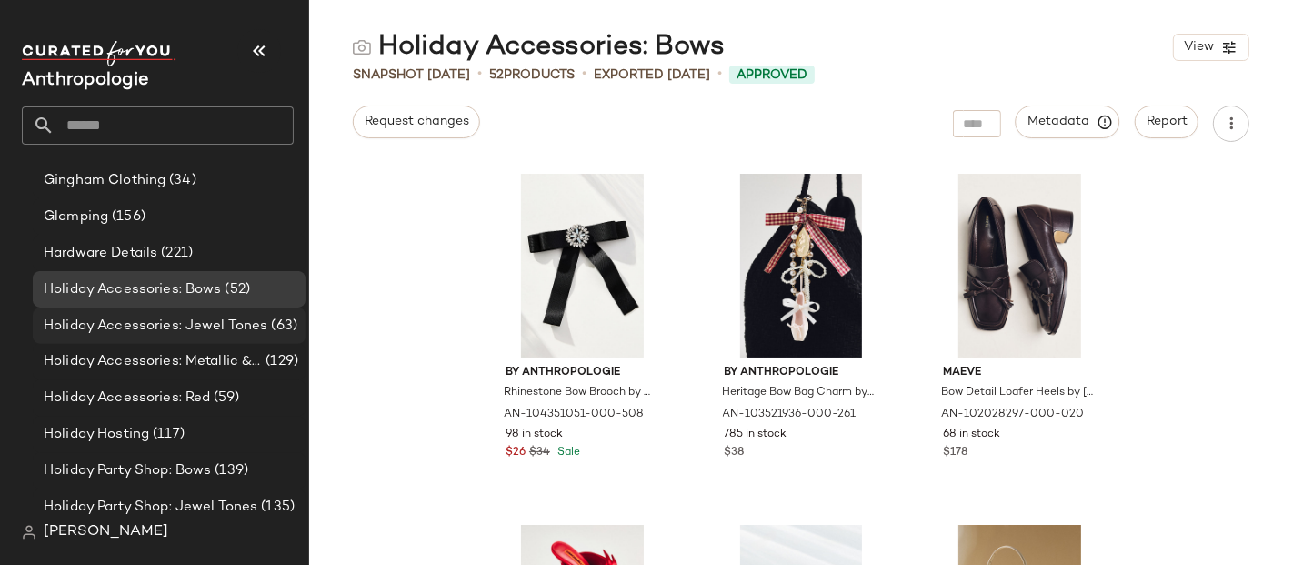
click at [221, 319] on span "Holiday Accessories: Jewel Tones" at bounding box center [156, 326] width 225 height 21
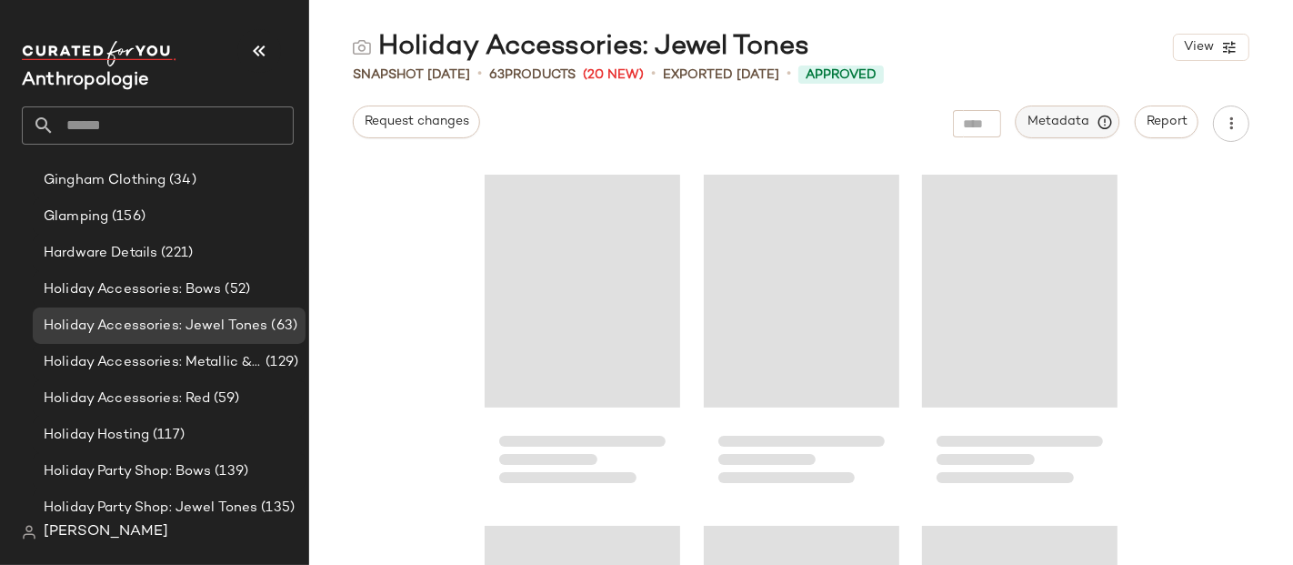
click at [1065, 122] on span "Metadata" at bounding box center [1068, 122] width 83 height 16
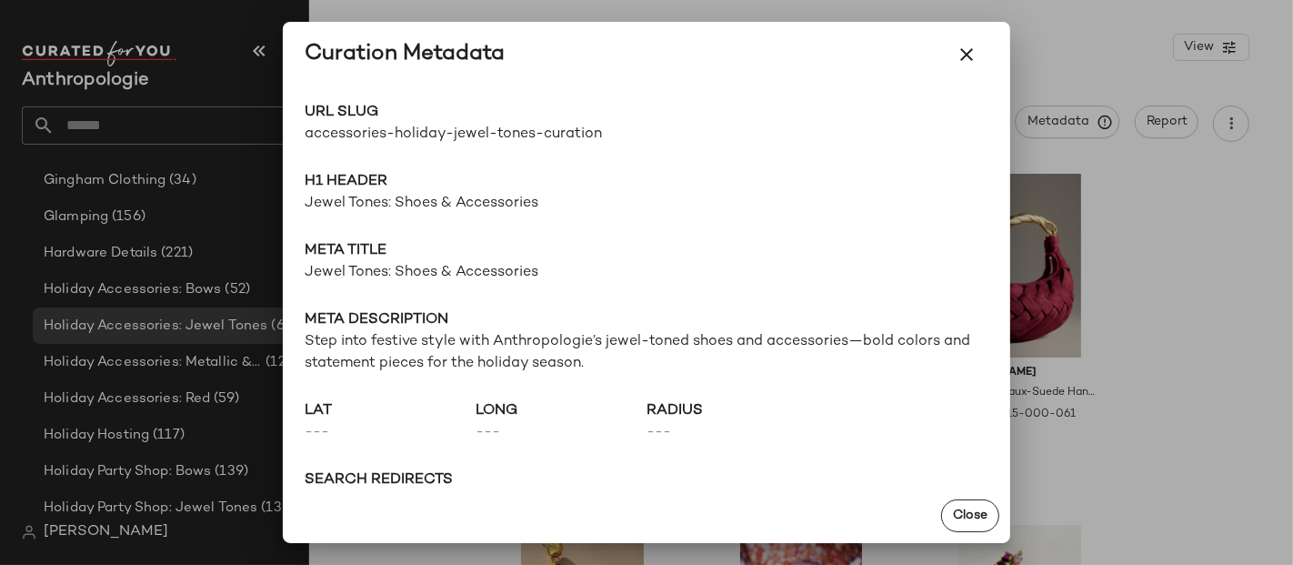
click at [426, 131] on span "accessories-holiday-jewel-tones-curation" at bounding box center [476, 135] width 342 height 22
copy div "accessories-holiday-jewel-tones-curation Go to Shop"
click at [177, 357] on div at bounding box center [646, 282] width 1293 height 565
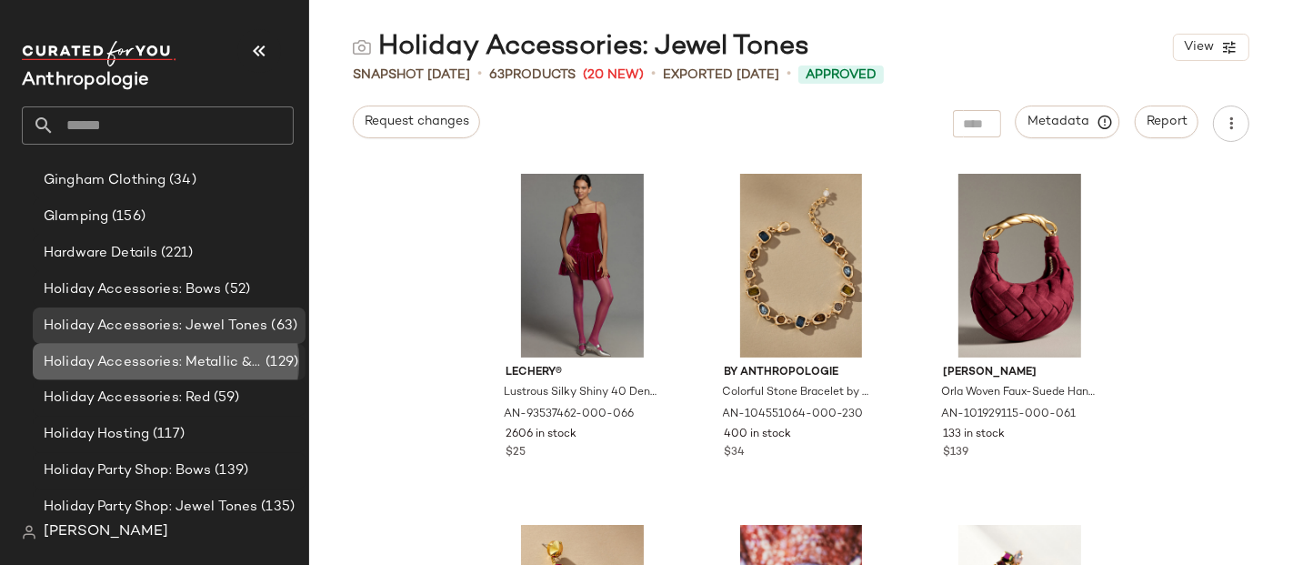
click at [189, 364] on span "Holiday Accessories: Metallic & Shine" at bounding box center [153, 362] width 218 height 21
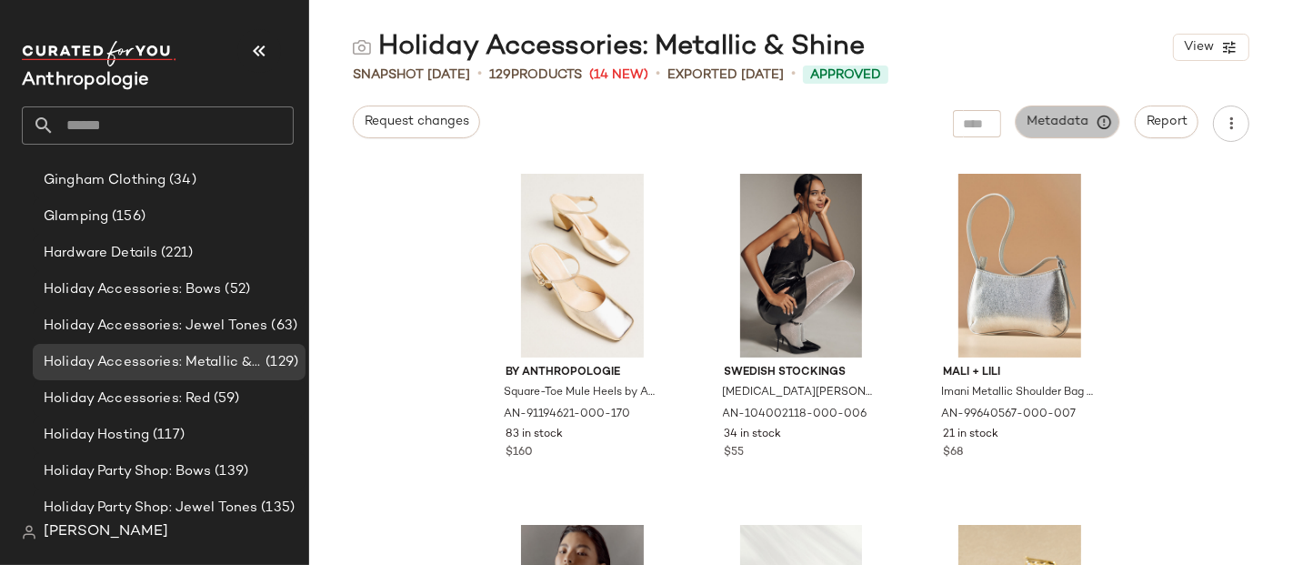
click at [1086, 123] on span "Metadata" at bounding box center [1068, 122] width 83 height 16
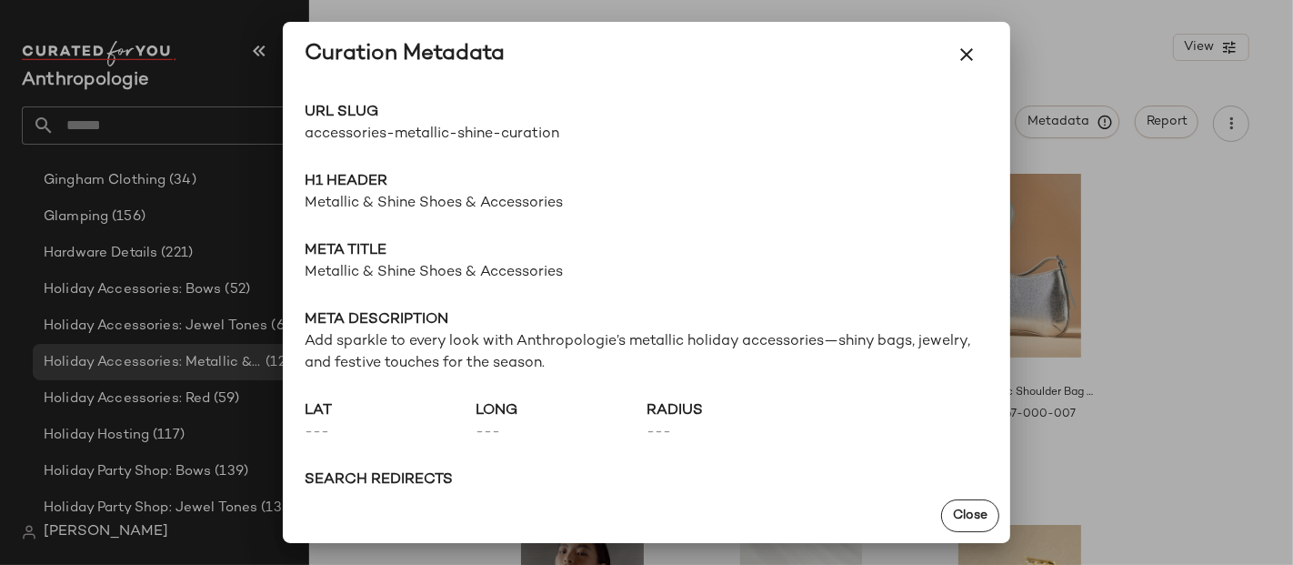
click at [428, 137] on span "accessories-metallic-shine-curation" at bounding box center [476, 135] width 342 height 22
copy div "accessories-metallic-shine-curation Go to Shop"
click at [206, 386] on div at bounding box center [646, 282] width 1293 height 565
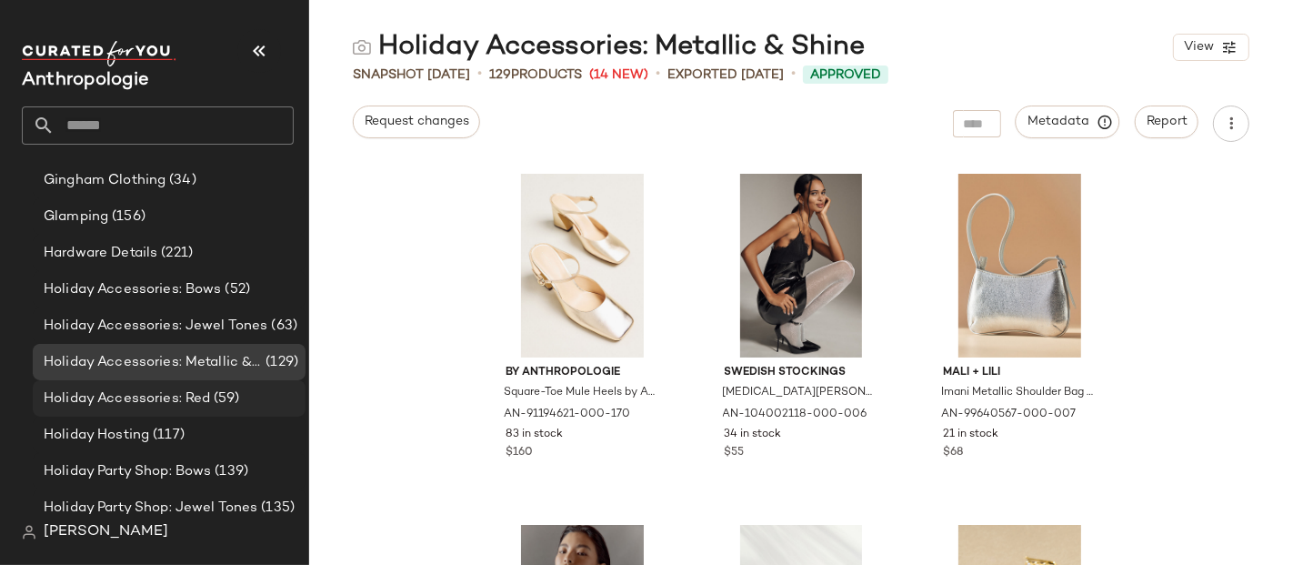
click at [202, 395] on span "Holiday Accessories: Red" at bounding box center [127, 398] width 166 height 21
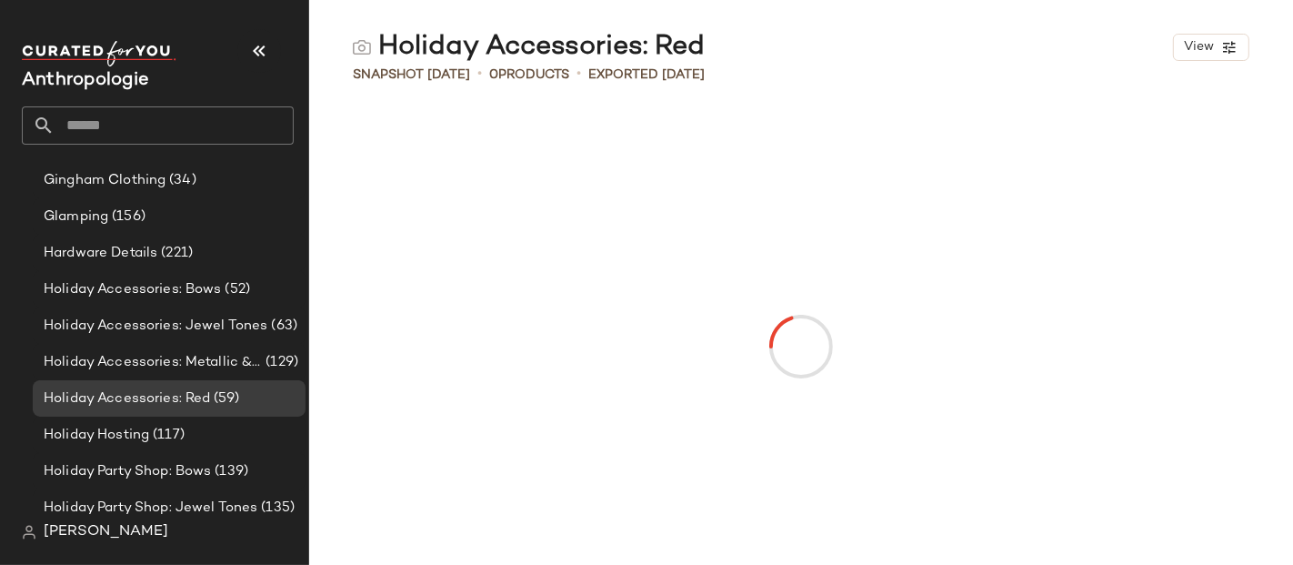
click at [1059, 116] on div "Holiday Accessories: Red View Snapshot [DATE] • 0 Products • Exported [DATE] Re…" at bounding box center [801, 297] width 984 height 536
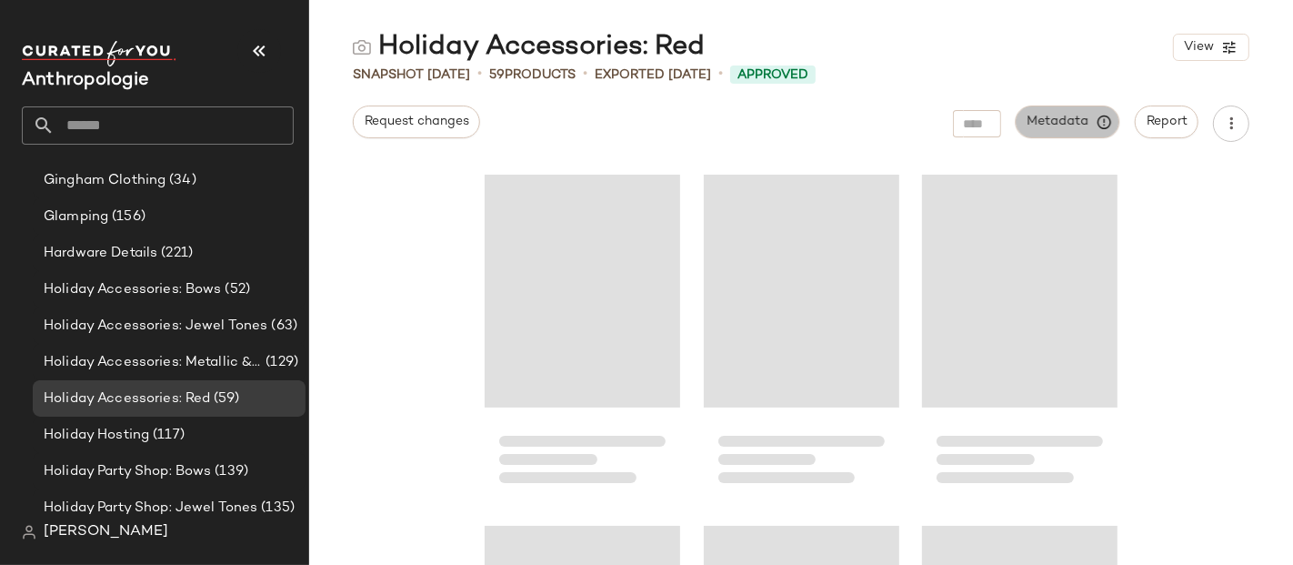
click at [1079, 117] on span "Metadata" at bounding box center [1068, 122] width 83 height 16
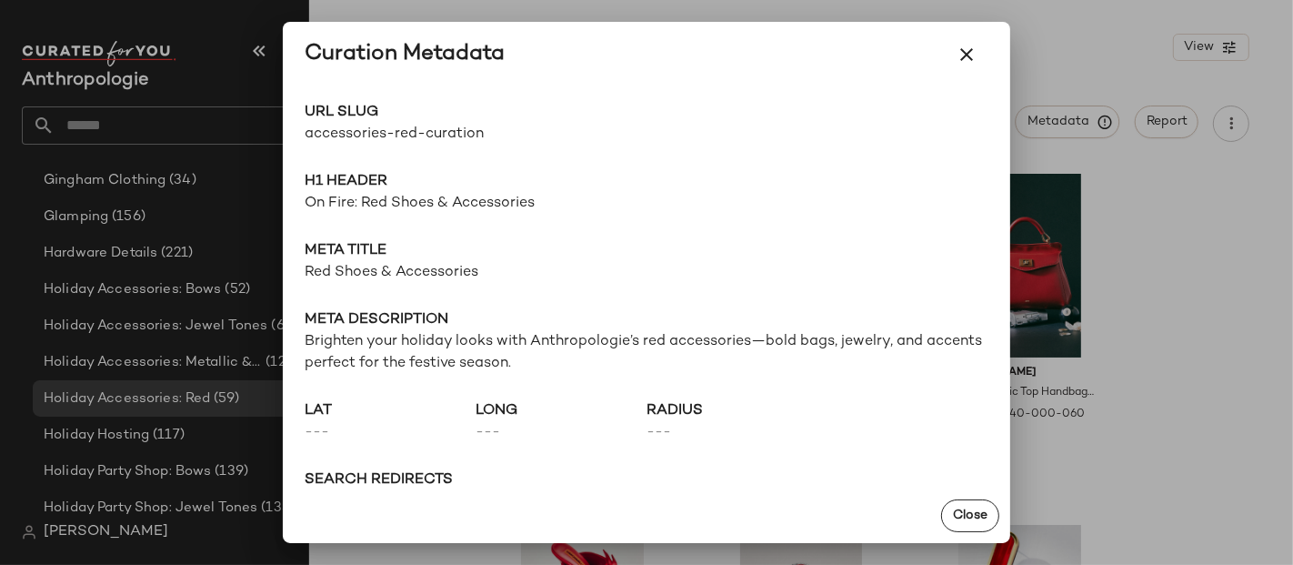
click at [424, 136] on span "accessories-red-curation" at bounding box center [476, 135] width 342 height 22
drag, startPoint x: 424, startPoint y: 136, endPoint x: 512, endPoint y: 149, distance: 89.1
click at [426, 137] on span "accessories-red-curation" at bounding box center [476, 135] width 342 height 22
copy div "accessories-red-curation Go to Shop"
